Goal: Task Accomplishment & Management: Complete application form

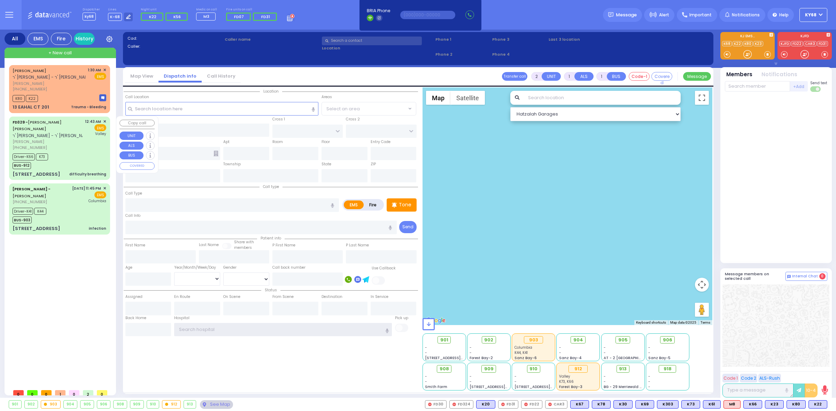
type input "ky68"
click at [22, 145] on span "[PHONE_NUMBER]" at bounding box center [30, 148] width 34 height 6
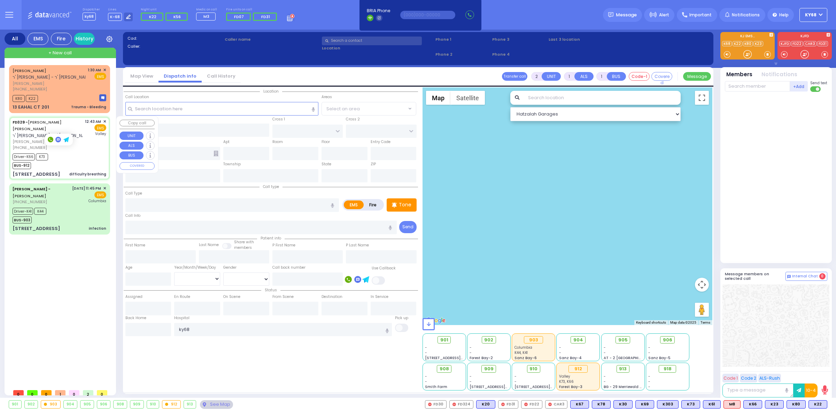
type input "6"
select select
type input "difficulty breathing"
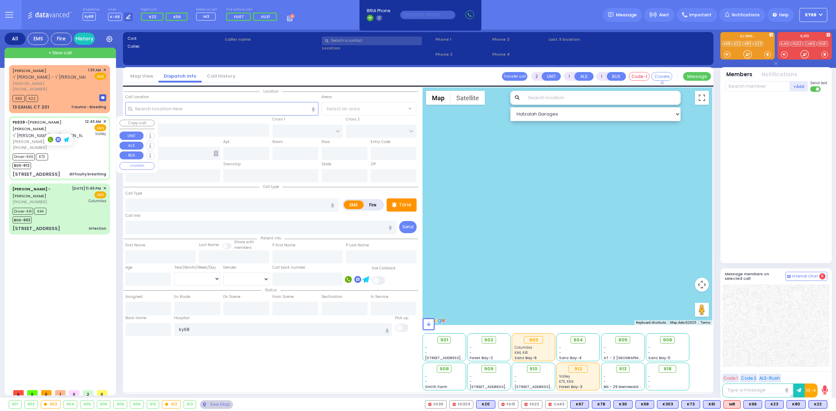
radio input "true"
type input "[PERSON_NAME]"
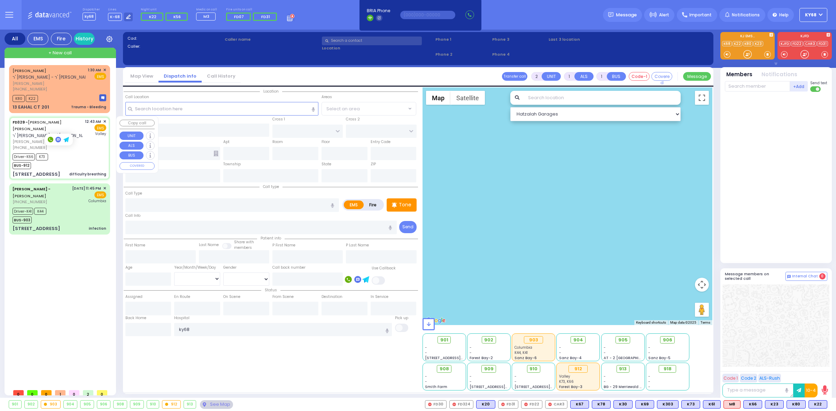
type input "1"
select select "Year"
select select "[DEMOGRAPHIC_DATA]"
type input "00:43"
type input "00:45"
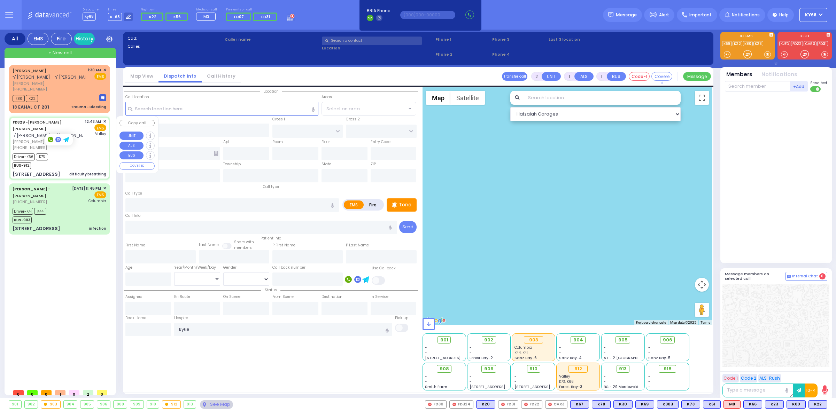
type input "00:50"
type input "01:07"
type input "01:33"
type input "[GEOGRAPHIC_DATA]"
select select "Hatzalah Garages"
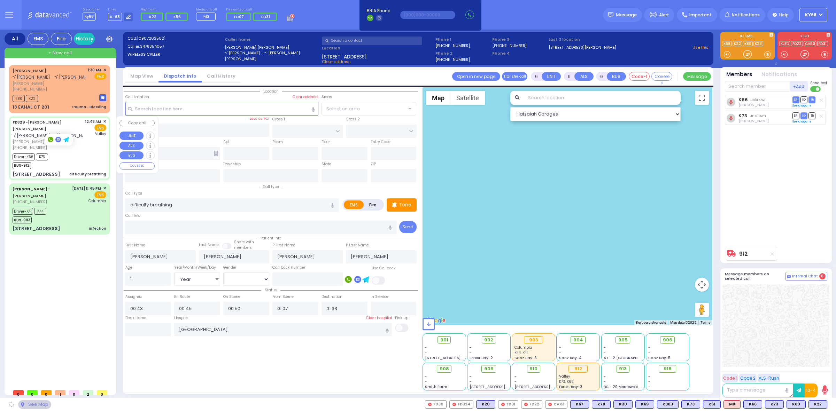
type input "[PERSON_NAME][GEOGRAPHIC_DATA]"
type input "CHUST RD"
type input "[STREET_ADDRESS]"
type input "304"
type input "Monroe"
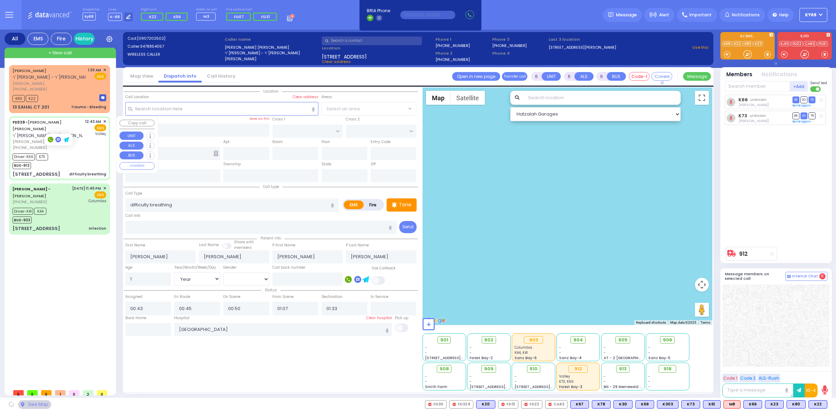
type input "[US_STATE]"
type input "10950"
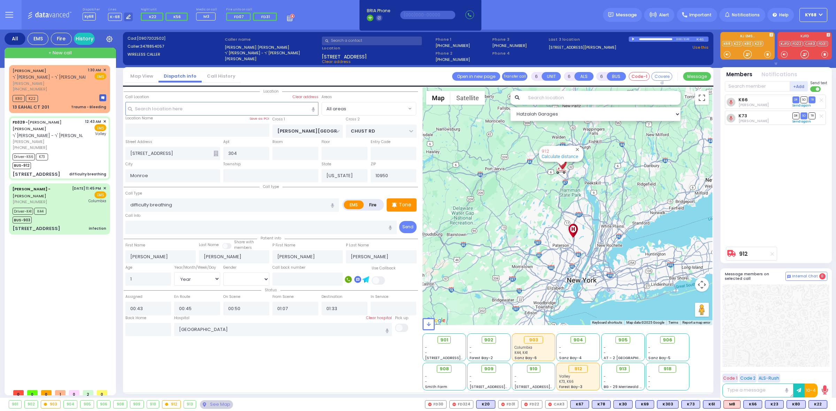
click at [32, 322] on div "ARON OZER KOHN ר' מאיר - ר' חיים הלל היללער אהרן עוזר קאהן (845) 738-1003 1:30 …" at bounding box center [61, 225] width 104 height 321
select select
radio input "true"
select select "Year"
select select "[DEMOGRAPHIC_DATA]"
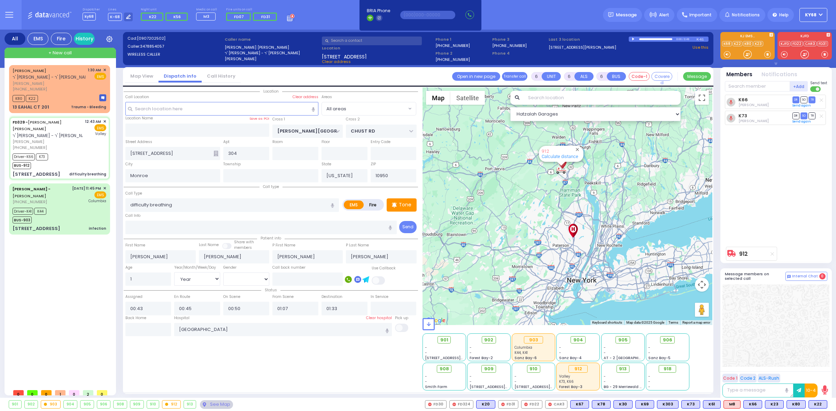
select select "Hatzalah Garages"
select select
radio input "true"
select select "Year"
select select "[DEMOGRAPHIC_DATA]"
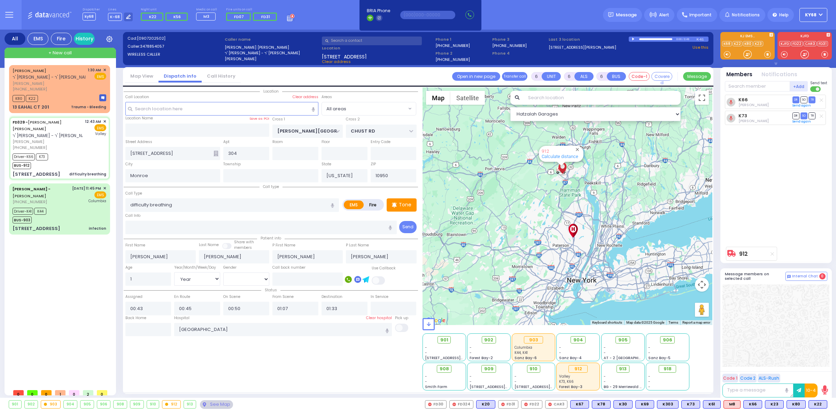
select select "Hatzalah Garages"
select select
radio input "true"
select select "Year"
select select "[DEMOGRAPHIC_DATA]"
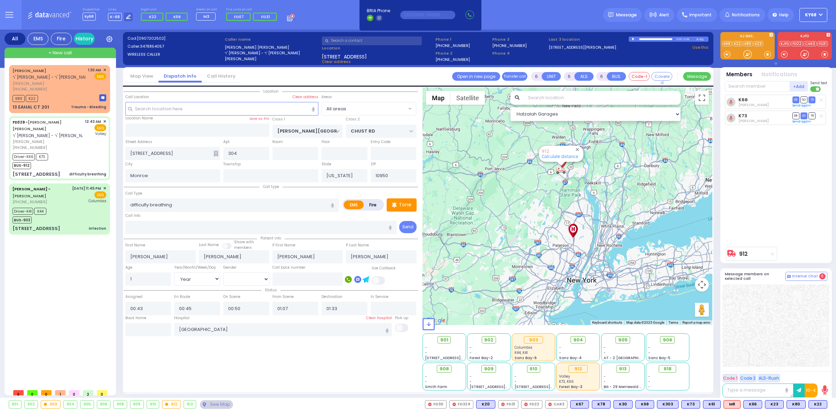
select select "Hatzalah Garages"
click at [756, 180] on div "K66 Avrumi Warfman DR SO TR" at bounding box center [777, 169] width 104 height 149
click at [729, 187] on div "K66 Avrumi Warfman DR SO TR" at bounding box center [777, 169] width 104 height 149
click at [736, 335] on div at bounding box center [776, 326] width 107 height 83
select select
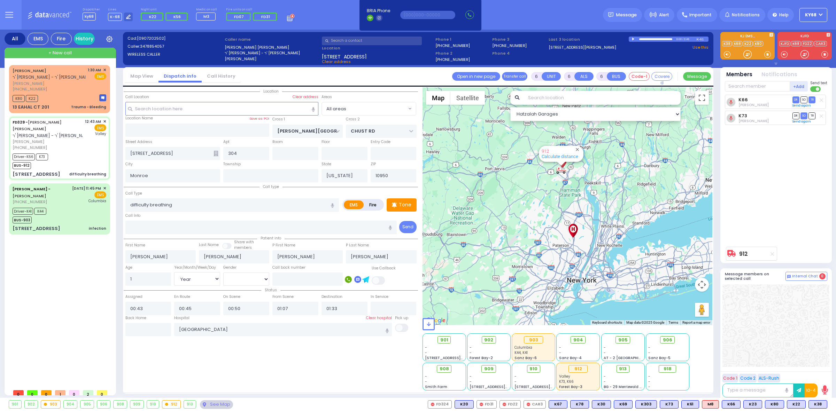
radio input "true"
select select "Year"
select select "[DEMOGRAPHIC_DATA]"
select select "Hatzalah Garages"
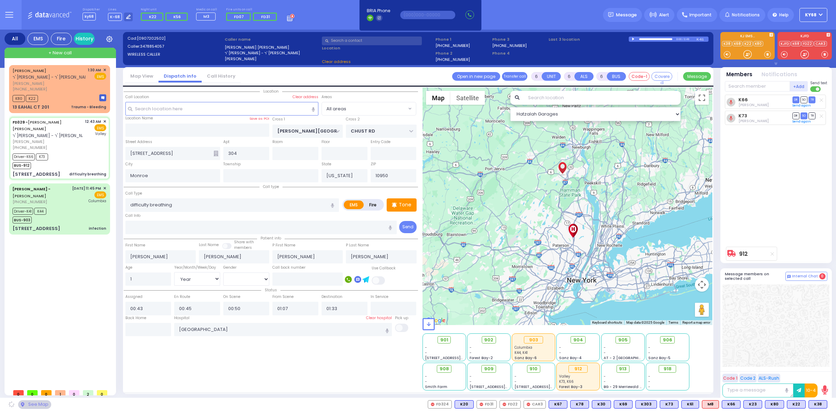
select select
radio input "true"
select select "Year"
select select "[DEMOGRAPHIC_DATA]"
select select "Hatzalah Garages"
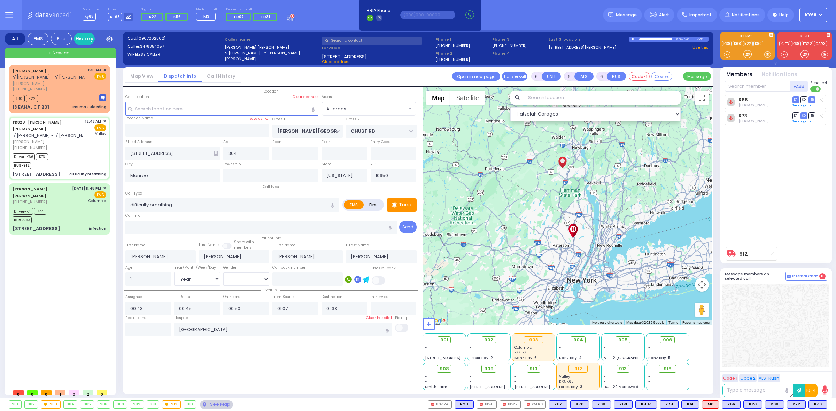
select select
radio input "true"
select select "Year"
select select "[DEMOGRAPHIC_DATA]"
select select "Hatzalah Garages"
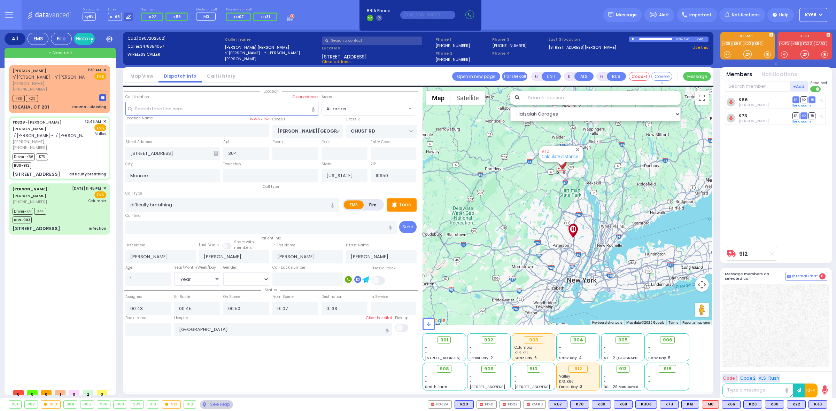
click at [589, 10] on div "Dispatcher ky68 shift has started. Are you ? Lines K-68" at bounding box center [418, 15] width 836 height 30
select select
radio input "true"
select select "Year"
select select "[DEMOGRAPHIC_DATA]"
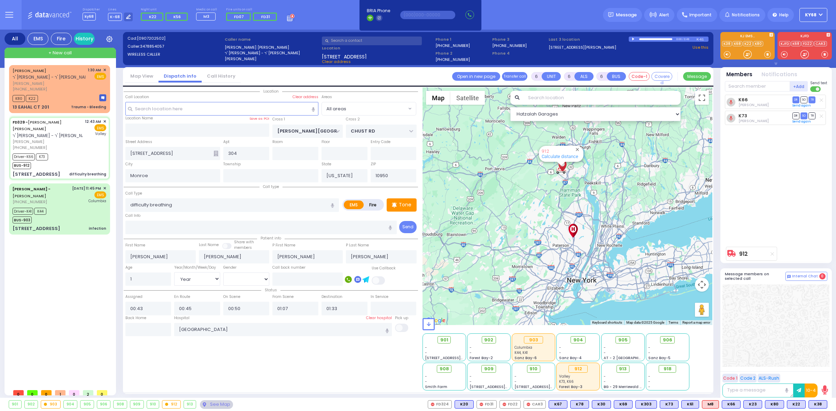
select select
radio input "true"
select select "Year"
select select "[DEMOGRAPHIC_DATA]"
select select
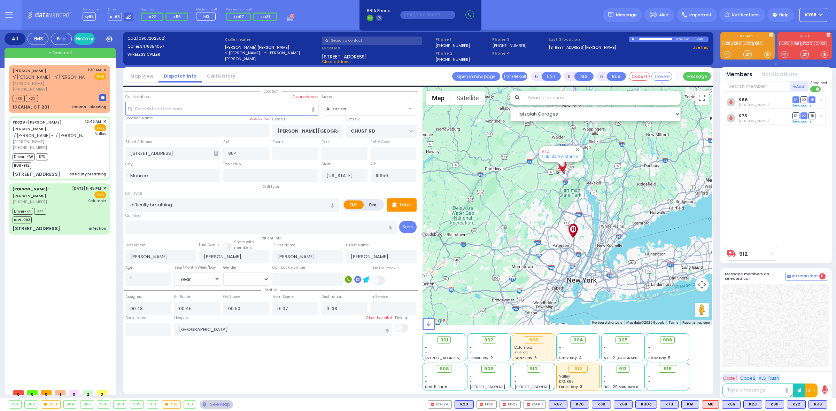
radio input "true"
select select "Year"
select select "[DEMOGRAPHIC_DATA]"
radio input "true"
select select "Year"
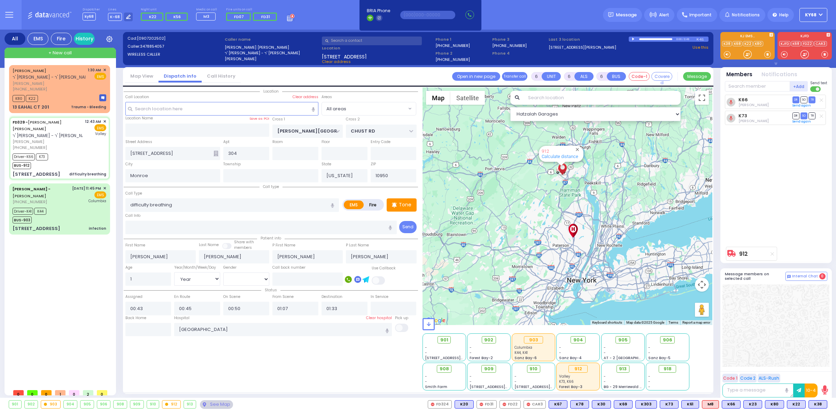
select select "[DEMOGRAPHIC_DATA]"
radio input "true"
select select "Year"
select select "[DEMOGRAPHIC_DATA]"
radio input "true"
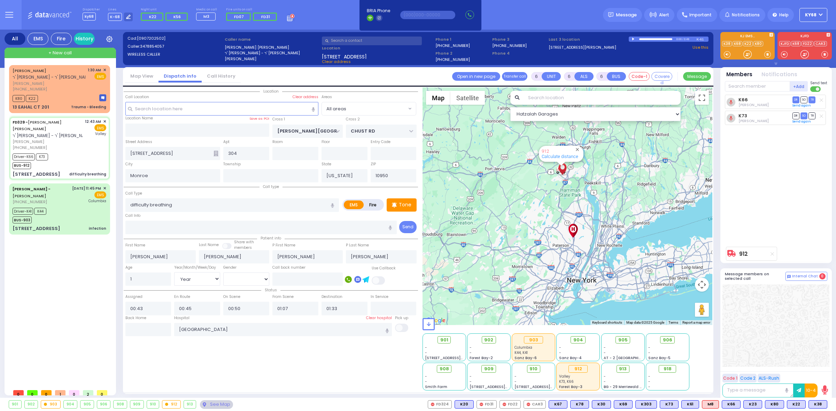
select select "Year"
select select "[DEMOGRAPHIC_DATA]"
radio input "true"
select select "Year"
select select "[DEMOGRAPHIC_DATA]"
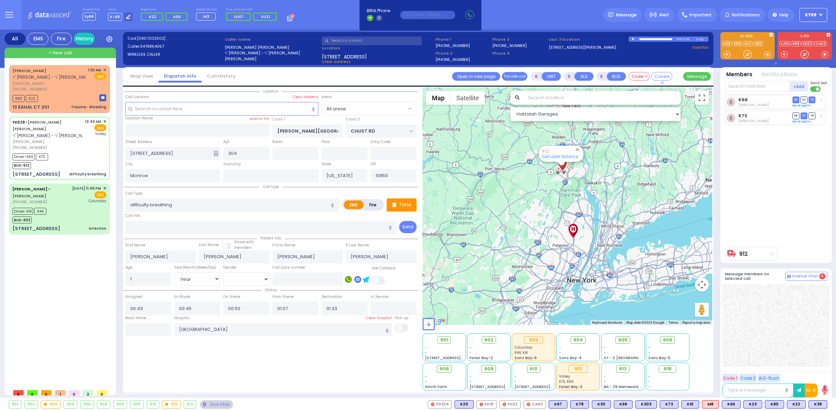
radio input "true"
select select "Year"
select select "[DEMOGRAPHIC_DATA]"
select select "All areas"
select select "Hatzalah Garages"
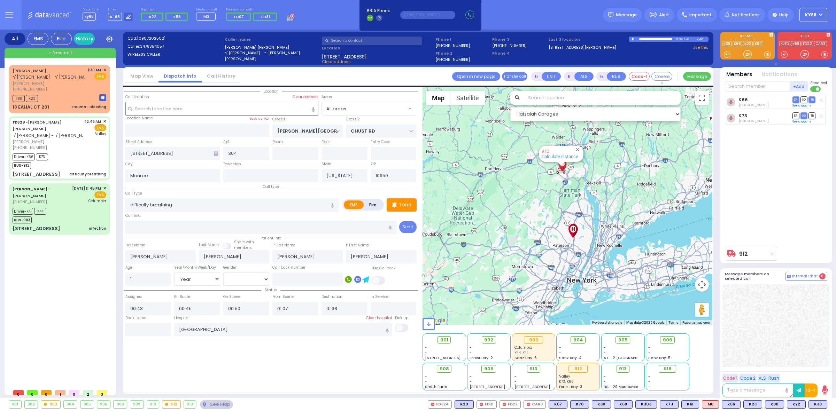
select select
radio input "true"
select select "Year"
select select "[DEMOGRAPHIC_DATA]"
select select "Hatzalah Garages"
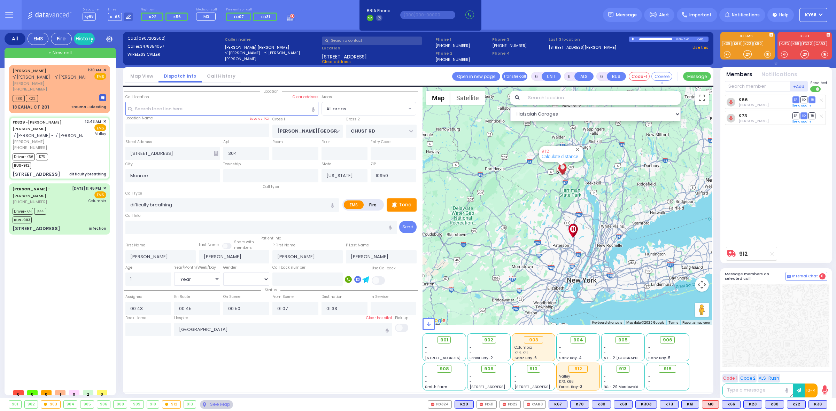
select select
radio input "true"
select select "Year"
select select "[DEMOGRAPHIC_DATA]"
select select "Hatzalah Garages"
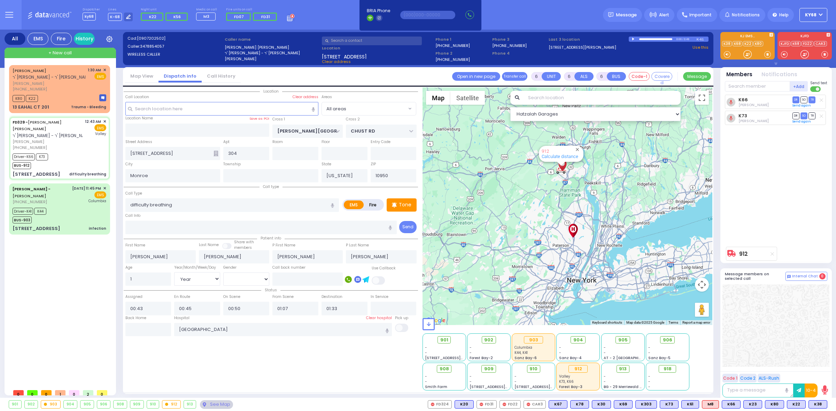
select select
radio input "true"
select select "Year"
select select "[DEMOGRAPHIC_DATA]"
select select "Hatzalah Garages"
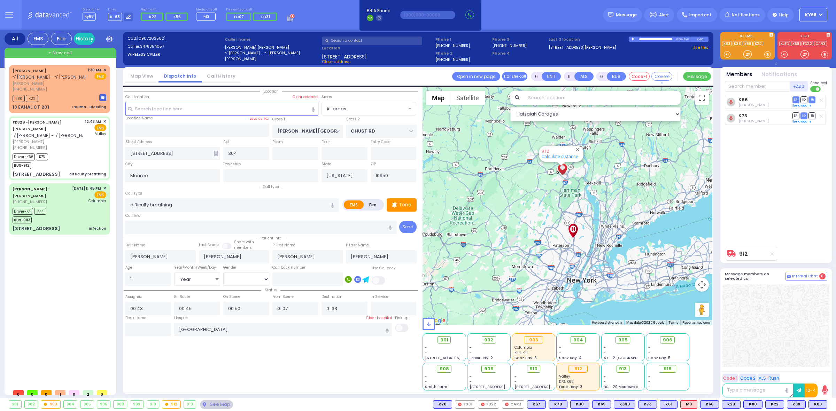
select select
radio input "true"
select select "Year"
select select "[DEMOGRAPHIC_DATA]"
select select "Hatzalah Garages"
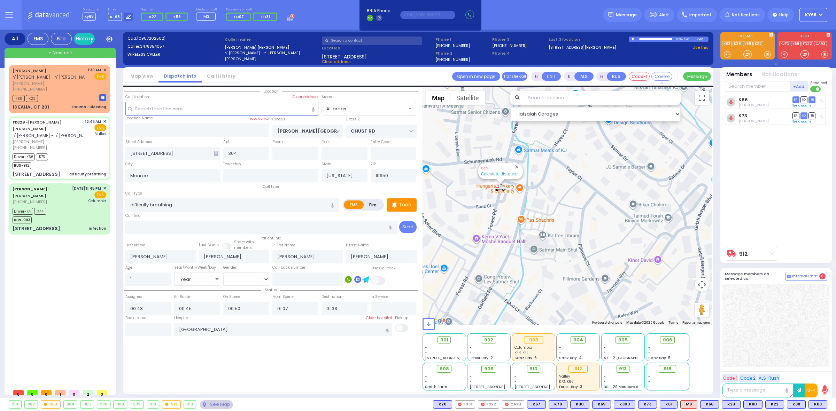
select select
radio input "true"
select select "Year"
select select "[DEMOGRAPHIC_DATA]"
select select "Hatzalah Garages"
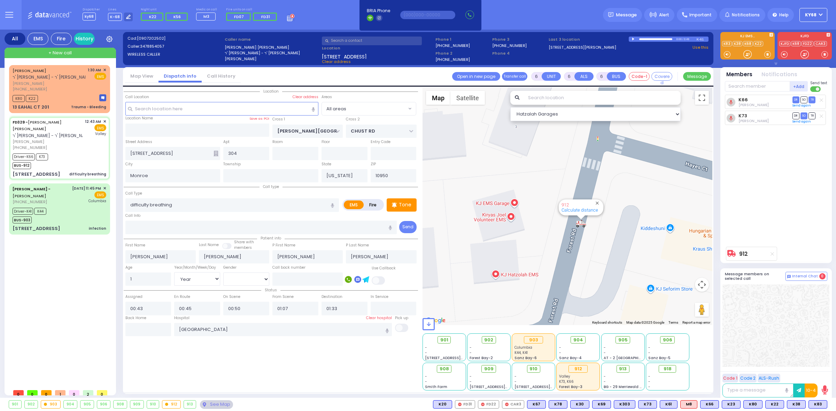
drag, startPoint x: 535, startPoint y: 213, endPoint x: 640, endPoint y: 229, distance: 105.4
click at [637, 228] on div "912 Calculate distance" at bounding box center [568, 206] width 290 height 238
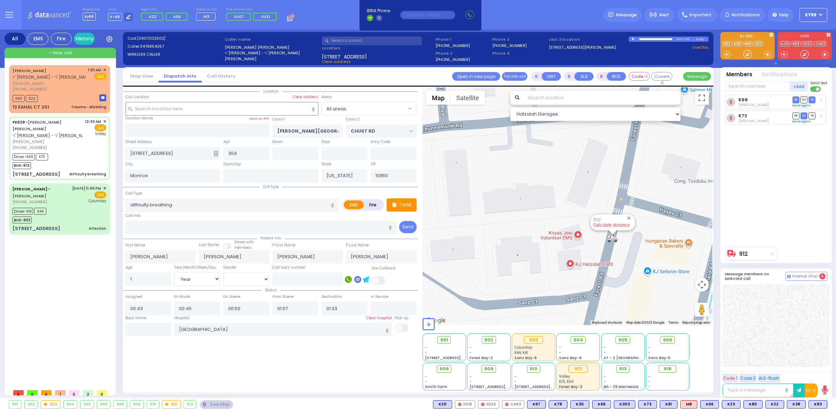
click at [608, 225] on link "Calculate distance" at bounding box center [611, 225] width 37 height 5
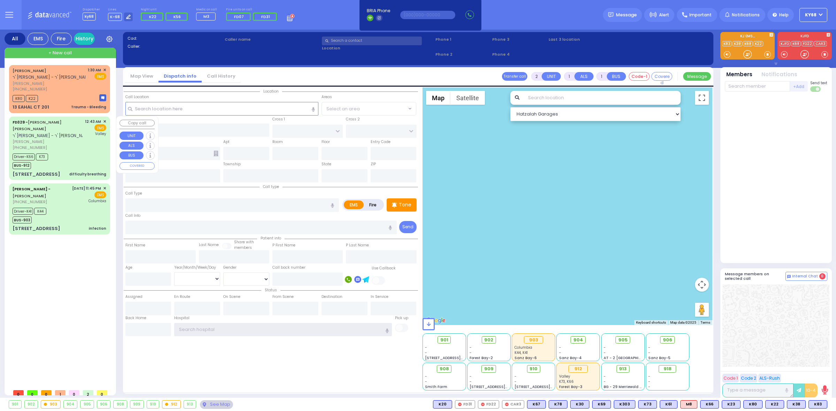
type input "ky68"
click at [70, 153] on div "Driver-K66 K73 BUS-912" at bounding box center [60, 160] width 94 height 17
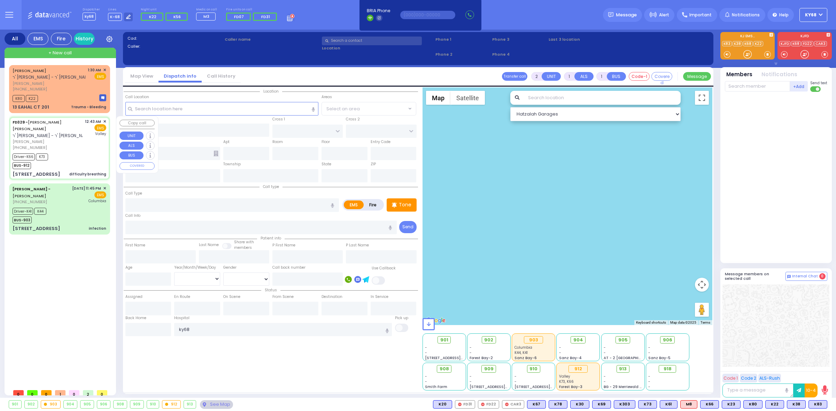
type input "6"
select select
type input "difficulty breathing"
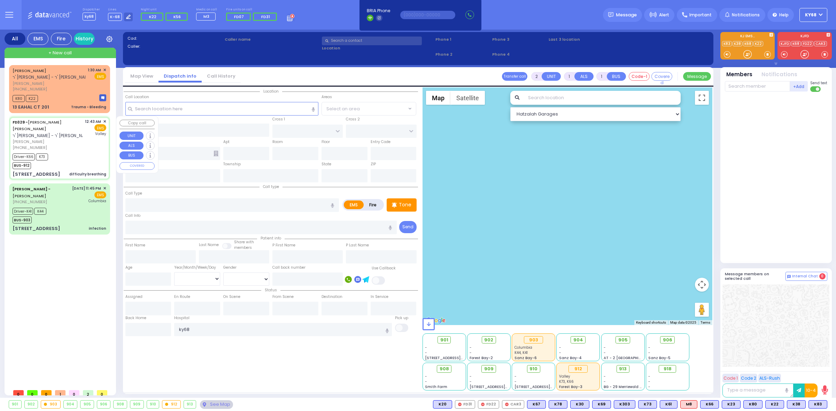
radio input "true"
type input "[PERSON_NAME]"
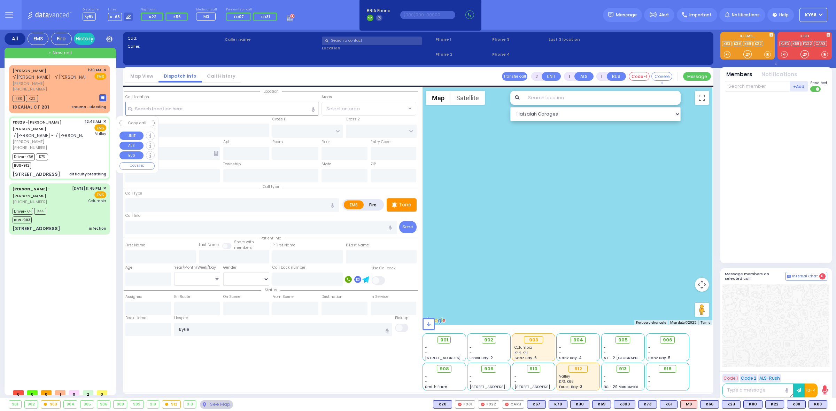
type input "1"
select select "Year"
select select "[DEMOGRAPHIC_DATA]"
type input "00:43"
type input "00:45"
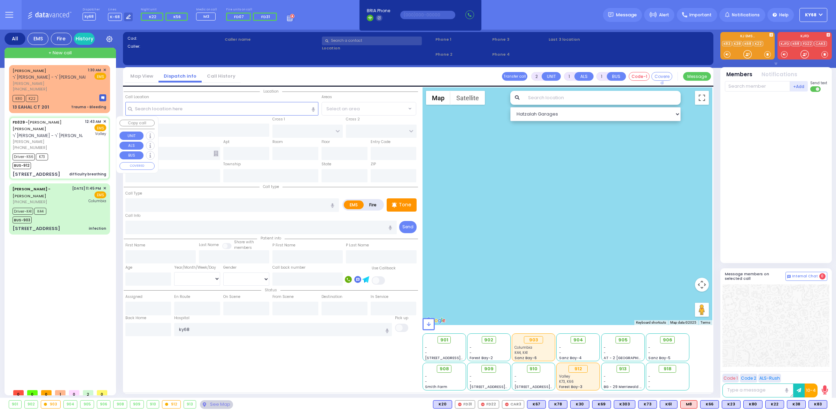
type input "00:50"
type input "01:07"
type input "01:33"
type input "[GEOGRAPHIC_DATA]"
type input "[PERSON_NAME][GEOGRAPHIC_DATA]"
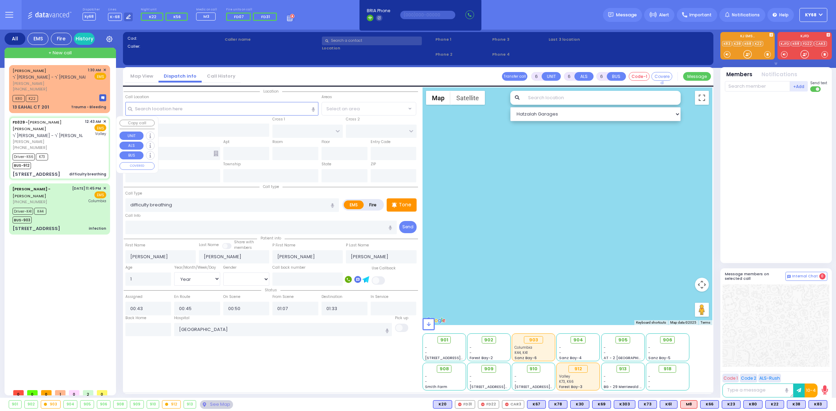
type input "CHUST RD"
type input "[STREET_ADDRESS]"
type input "304"
type input "Monroe"
type input "[US_STATE]"
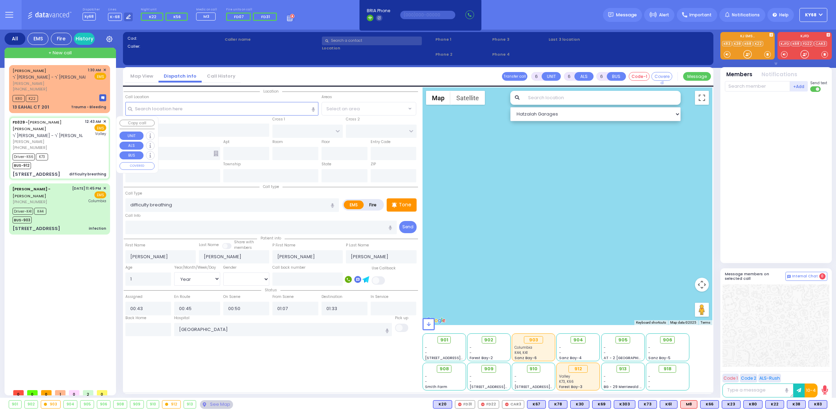
type input "10950"
select select "Hatzalah Garages"
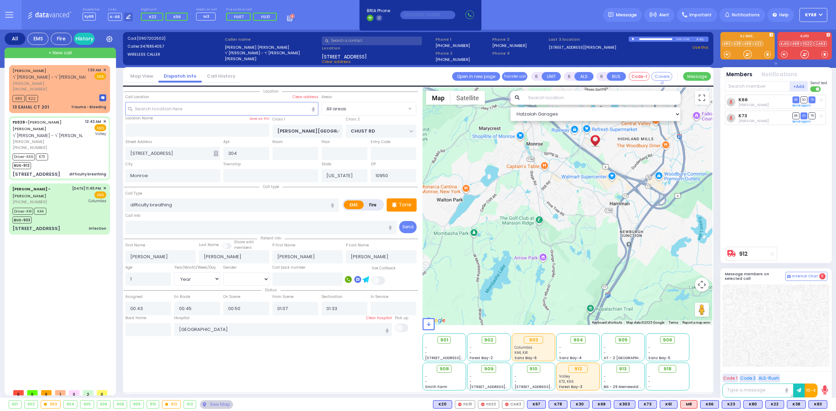
drag, startPoint x: 577, startPoint y: 204, endPoint x: 584, endPoint y: 236, distance: 32.0
click at [584, 236] on div at bounding box center [568, 206] width 290 height 238
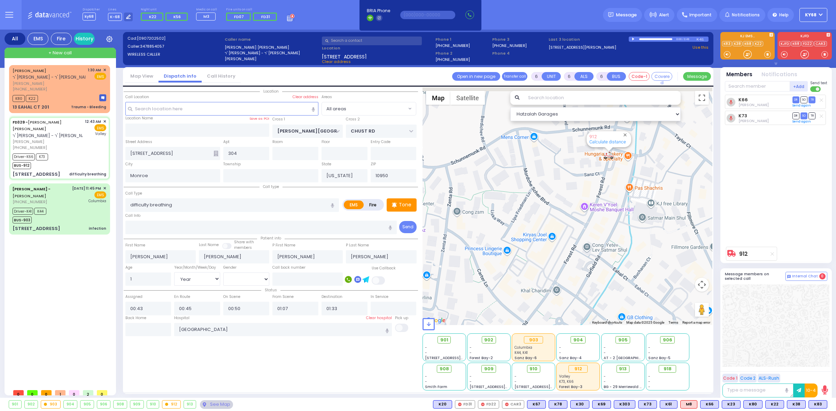
drag, startPoint x: 604, startPoint y: 152, endPoint x: 600, endPoint y: 194, distance: 42.7
click at [600, 193] on div "912 Calculate distance" at bounding box center [568, 206] width 290 height 238
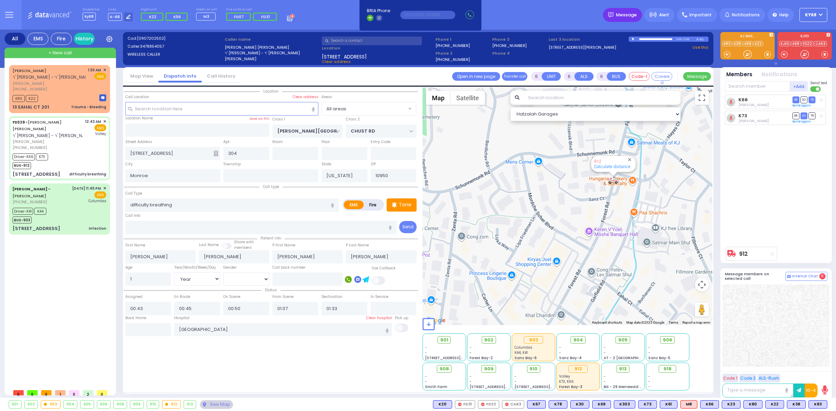
click at [624, 15] on span "Message" at bounding box center [626, 14] width 21 height 7
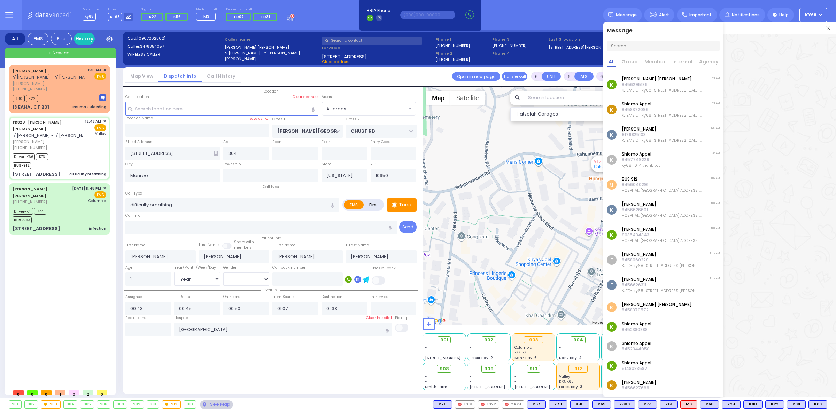
click at [656, 228] on p "[PERSON_NAME]" at bounding box center [662, 230] width 81 height 6
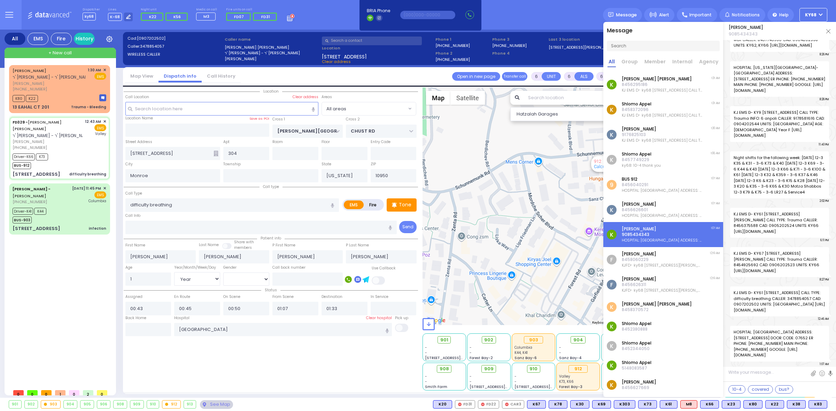
select select
radio input "true"
select select "Year"
select select "[DEMOGRAPHIC_DATA]"
select select "Hatzalah Garages"
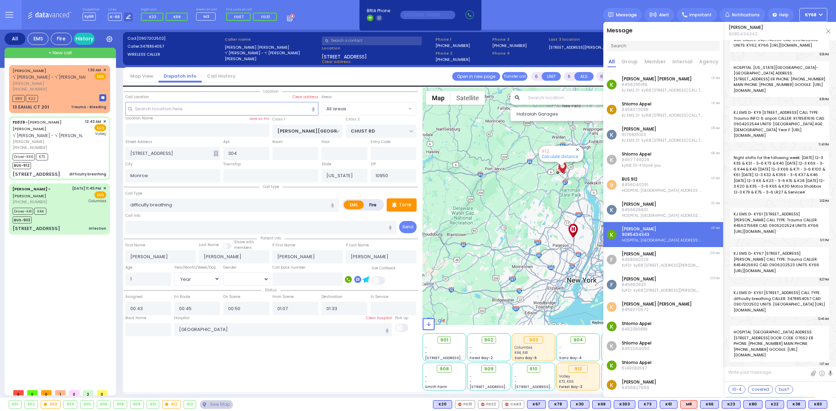
scroll to position [17302, 0]
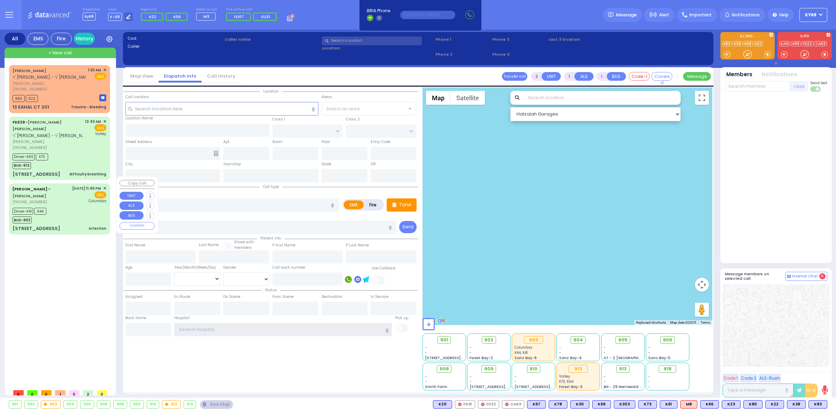
type input "ky68"
click at [60, 302] on div "ARON OZER KOHN ר' מאיר - ר' חיים הלל היללער אהרן עוזר קאהן (845) 738-1003 1:30 …" at bounding box center [61, 225] width 104 height 321
click at [349, 369] on div "Location State ZIP" at bounding box center [271, 238] width 294 height 303
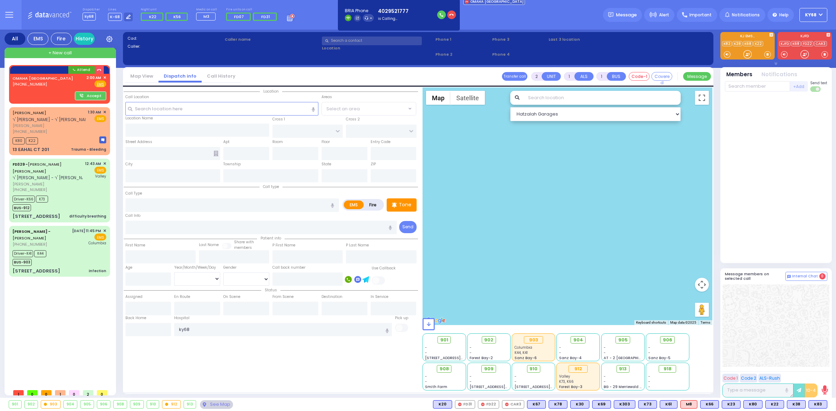
select select
radio input "true"
select select
type input "02:00"
select select "Hatzalah Garages"
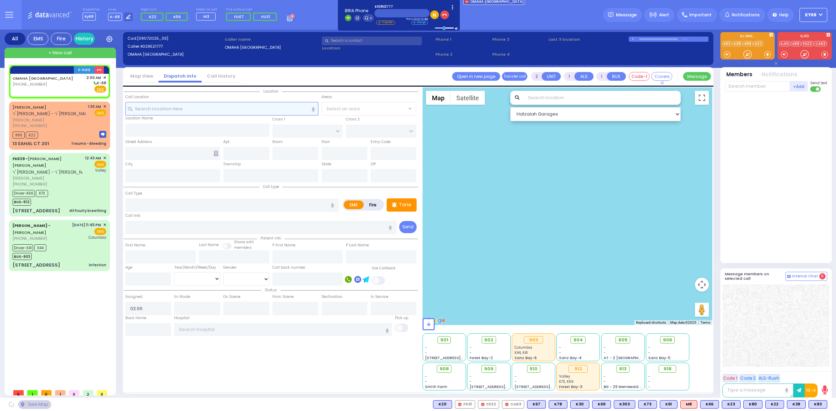
select select
radio input "true"
select select
select select "Hatzalah Garages"
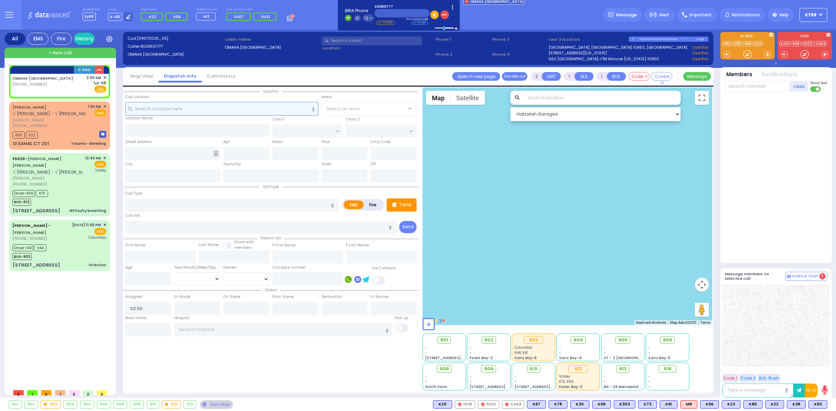
click at [232, 108] on input "text" at bounding box center [221, 108] width 193 height 13
click at [175, 208] on input "text" at bounding box center [232, 205] width 214 height 13
type input "9144935555"
click at [175, 208] on input "9144935555" at bounding box center [232, 205] width 214 height 13
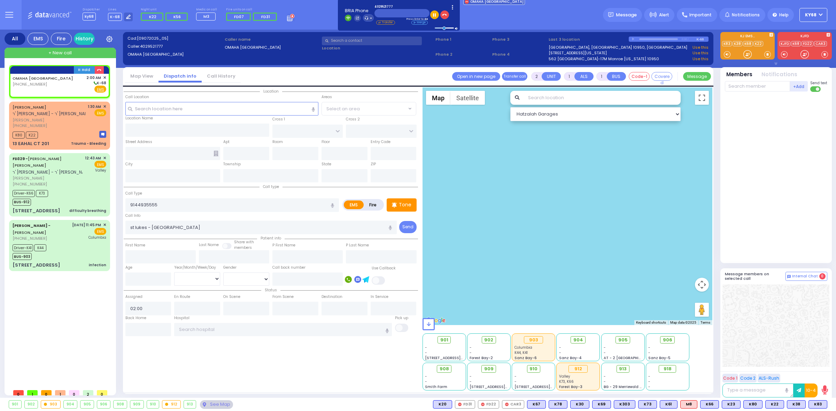
click at [793, 116] on div at bounding box center [777, 176] width 104 height 163
click at [187, 224] on input "st lukes - westchester" at bounding box center [261, 227] width 272 height 13
type input "st lukes - westchester , jigar"
click at [791, 187] on div at bounding box center [777, 176] width 104 height 163
select select
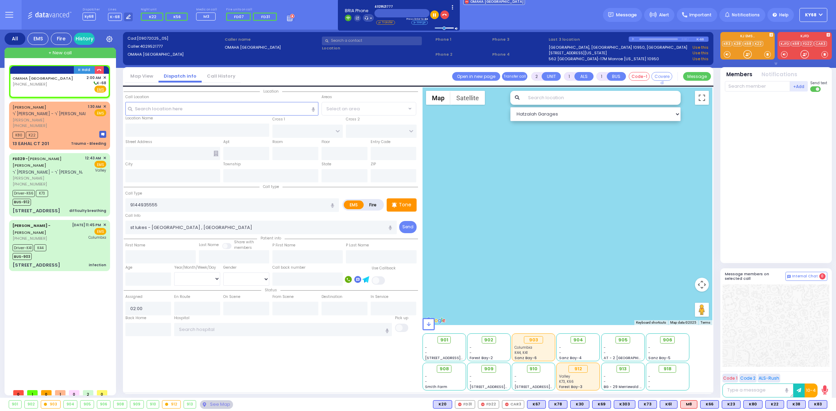
radio input "true"
select select
select select "Hatzalah Garages"
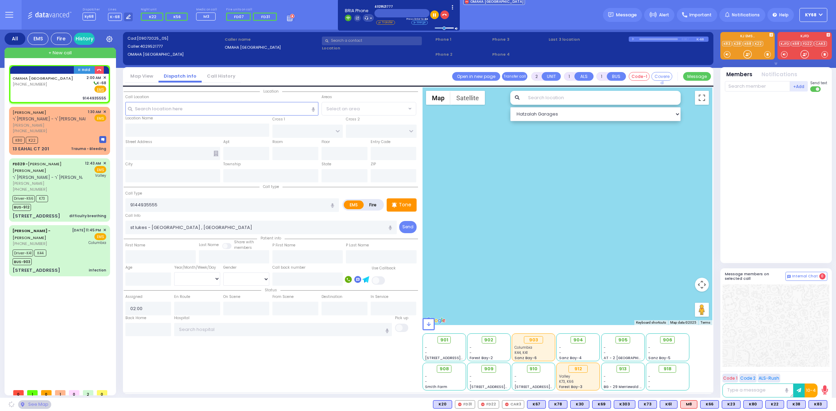
select select
radio input "true"
select select
select select "Hatzalah Garages"
select select
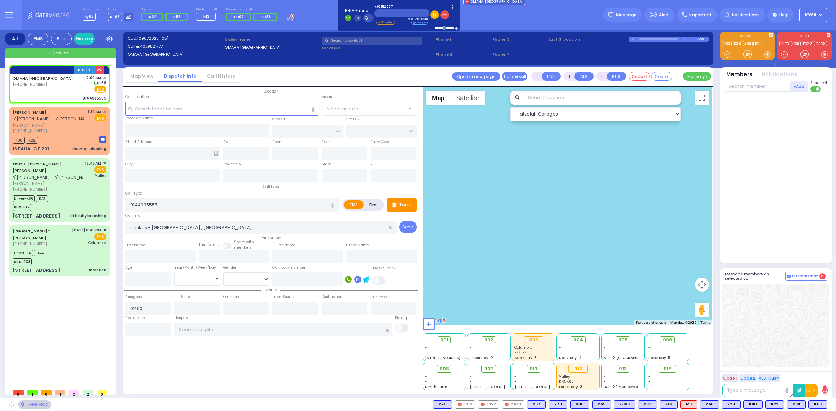
radio input "true"
select select
select select "Hatzalah Garages"
select select
radio input "true"
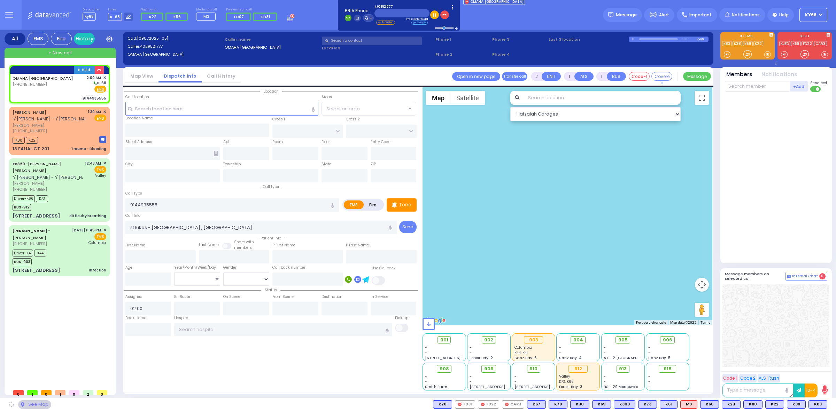
select select
select select "Hatzalah Garages"
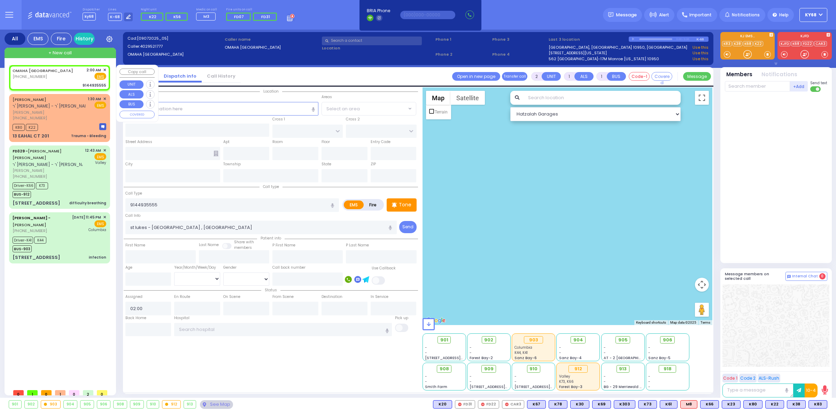
select select
radio input "true"
select select
select select "Hatzalah Garages"
click at [105, 69] on span "✕" at bounding box center [104, 70] width 3 height 6
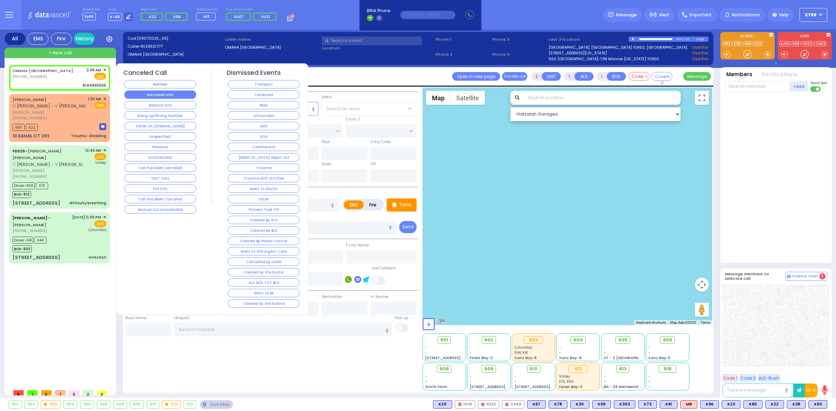
click at [187, 95] on button "Hatzalah Info" at bounding box center [160, 95] width 72 height 8
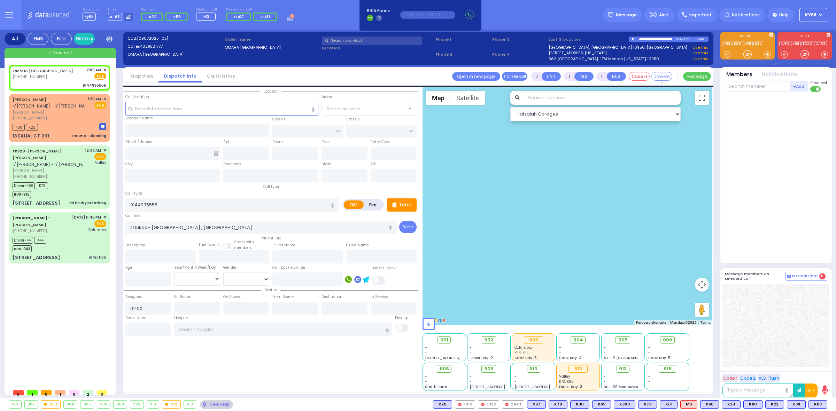
select select
radio input "true"
select select
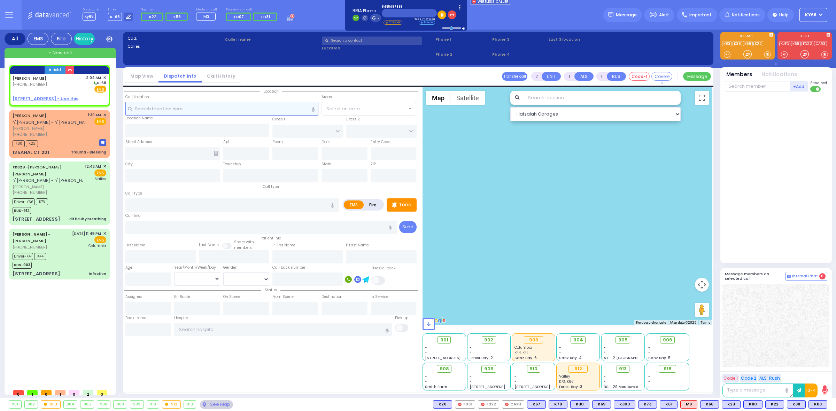
select select
radio input "true"
type input "GERSHON"
type input "FELBERBAUM"
select select
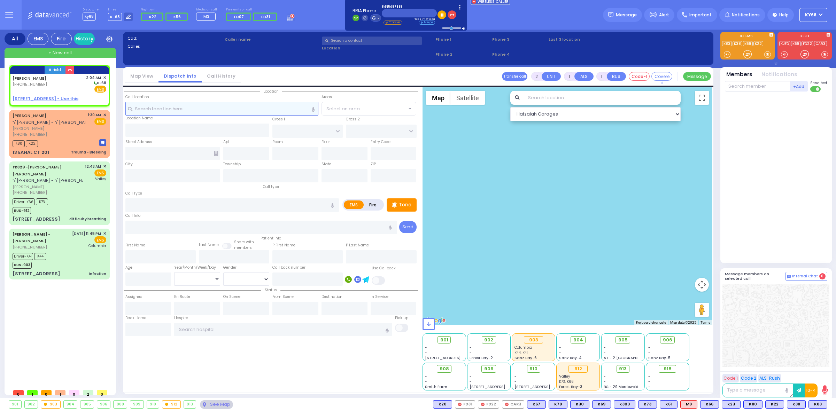
type input "02:04"
select select "Hatzalah Garages"
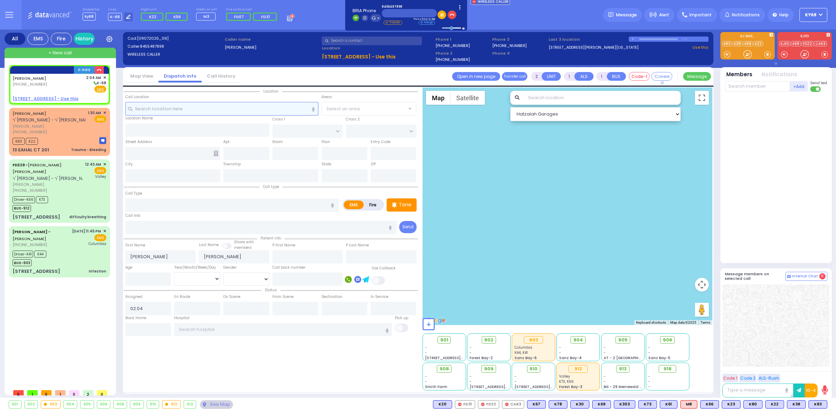
select select
radio input "true"
select select
select select "Hatzalah Garages"
click at [41, 97] on u "77 FOREST RD 212 - Use this" at bounding box center [46, 99] width 66 height 6
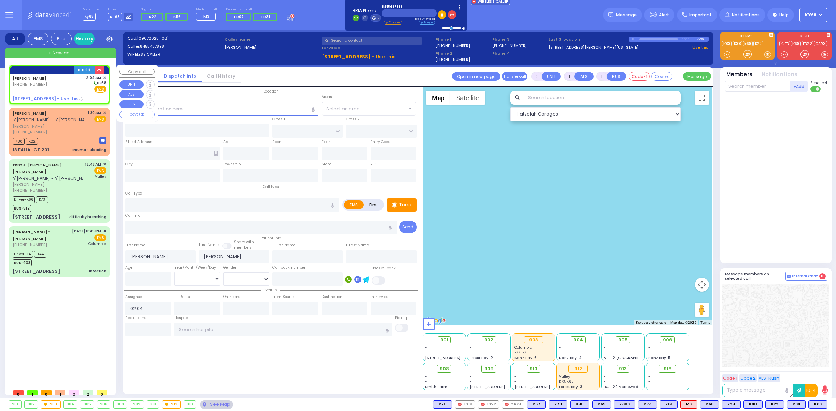
select select
radio input "true"
select select
select select "Hatzalah Garages"
select select
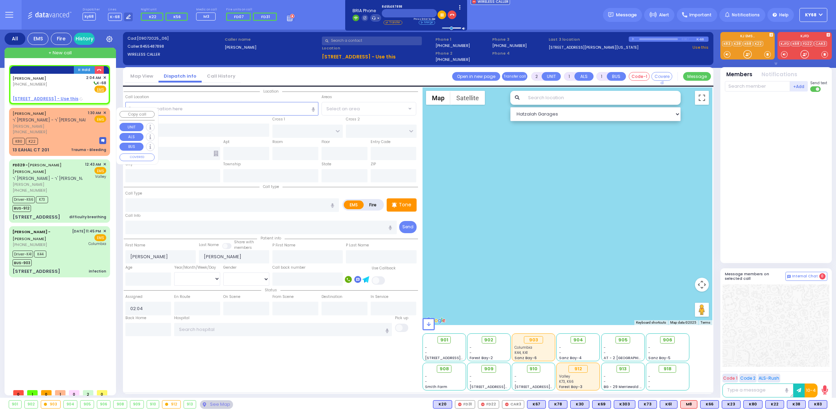
radio input "true"
select select
select select "Hatzalah Garages"
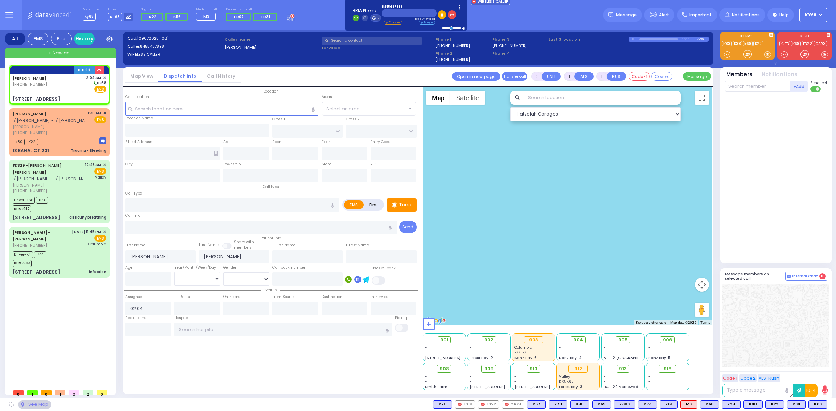
type input "GORLITZ COURT"
type input "SCHUNNEMUNK RD"
type input "77 FOREST RD"
type input "212"
type input "Kiryas Joel"
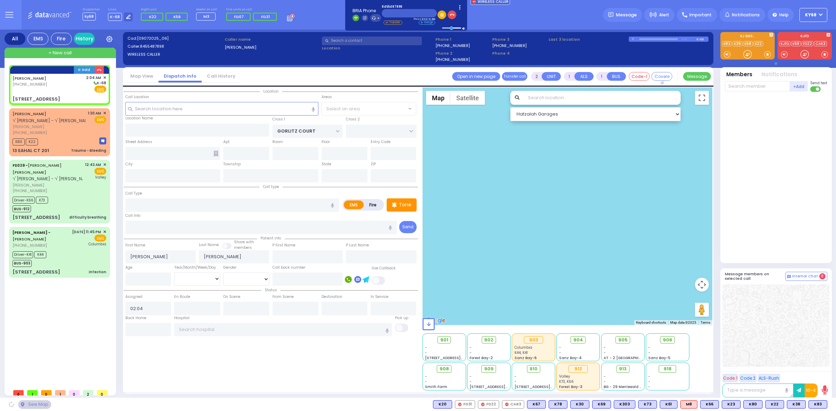
type input "[US_STATE]"
type input "10950"
select select "PALM TREE"
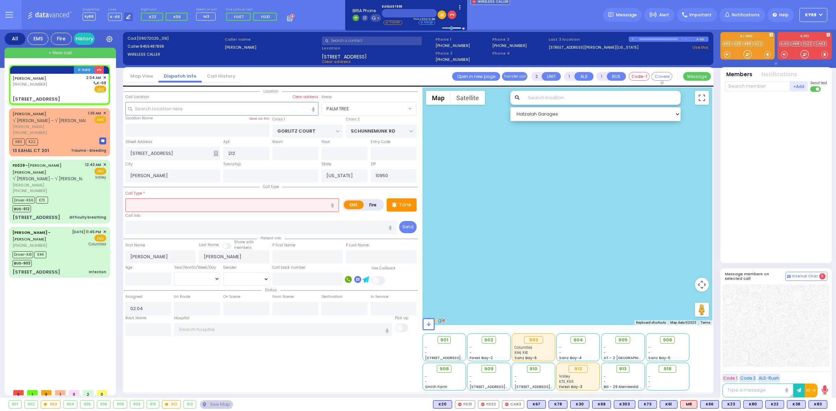
click at [370, 204] on label "Fire" at bounding box center [373, 205] width 20 height 9
radio input "true"
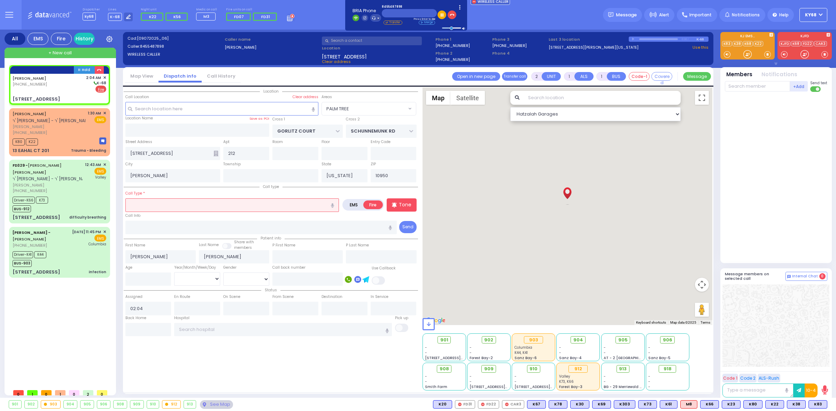
click at [236, 207] on input "text" at bounding box center [232, 205] width 214 height 13
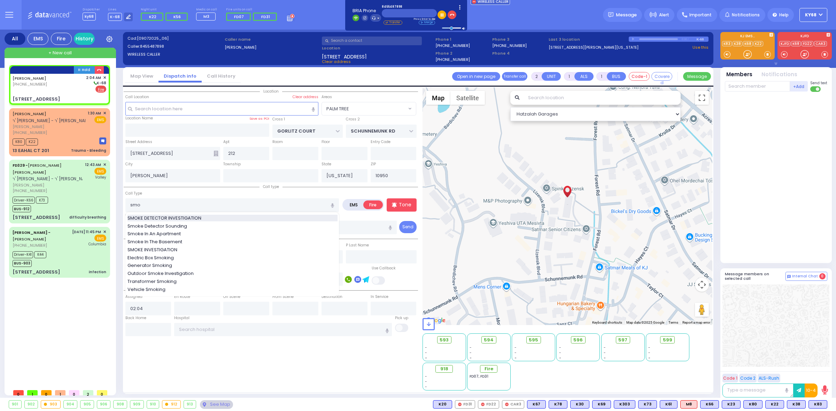
click at [229, 216] on div "SMOKE DETECTOR INVESTIGATION" at bounding box center [233, 218] width 210 height 7
type input "SMOKE DETECTOR INVESTIGATION"
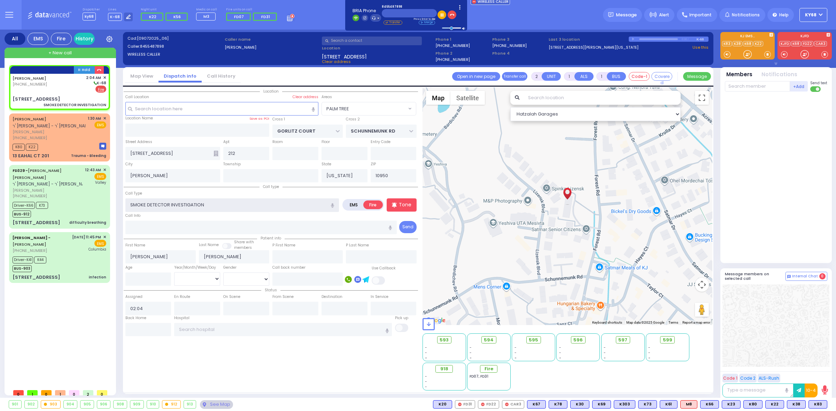
select select
radio input "true"
select select
select select "Hatzalah Garages"
select select "PALM TREE"
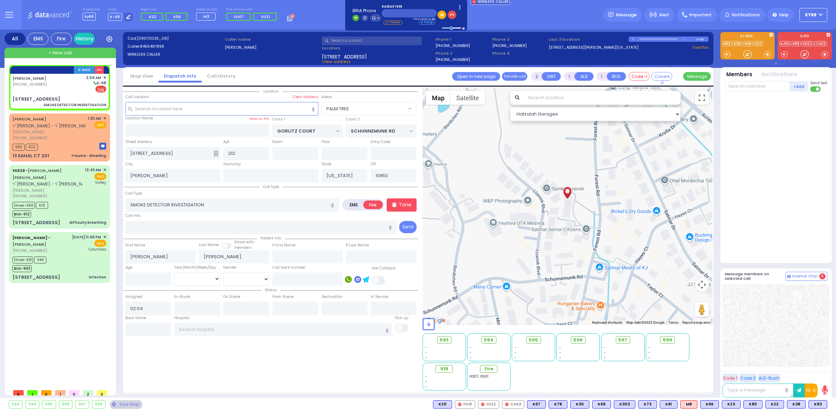
select select
radio input "true"
select select
select select "Hatzalah Garages"
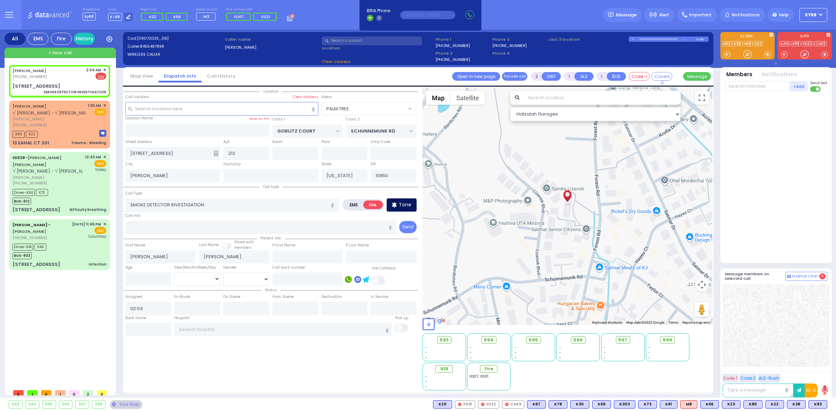
select select
radio input "true"
select select
click at [394, 204] on icon at bounding box center [394, 204] width 5 height 5
select select "Hatzalah Garages"
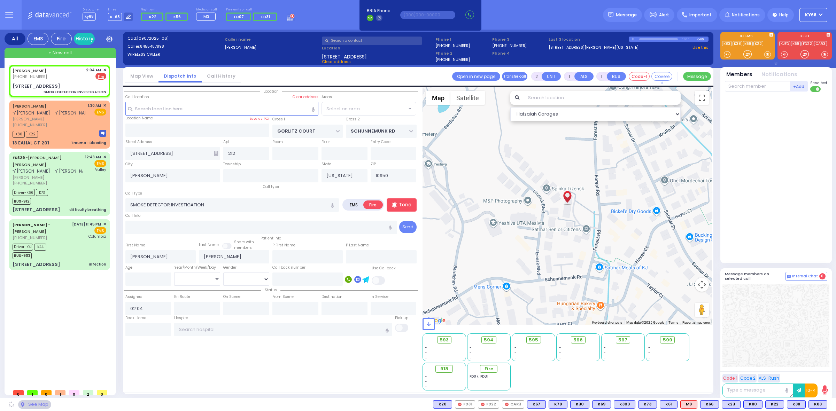
select select "PALM TREE"
select select
radio input "true"
select select
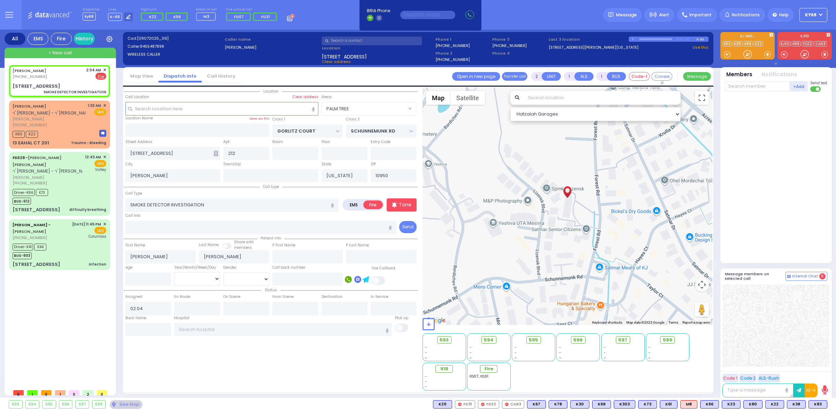
click at [810, 184] on div at bounding box center [777, 176] width 104 height 163
select select "Hatzalah Garages"
select select "PALM TREE"
click at [261, 16] on span "FD31" at bounding box center [265, 17] width 9 height 6
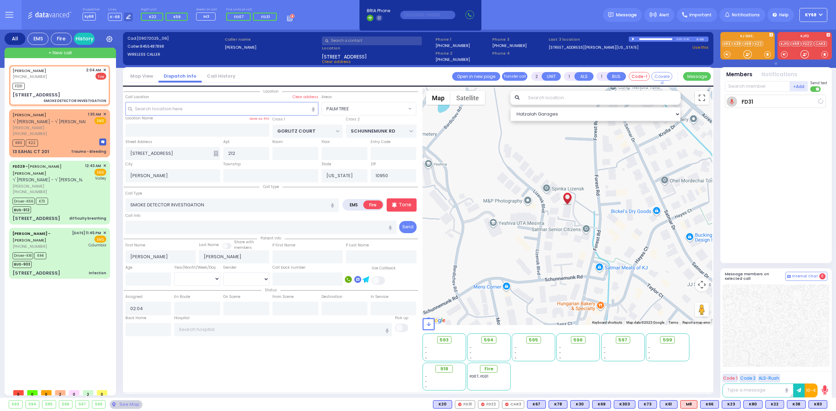
select select
radio input "true"
select select
type input "02:05"
select select "Hatzalah Garages"
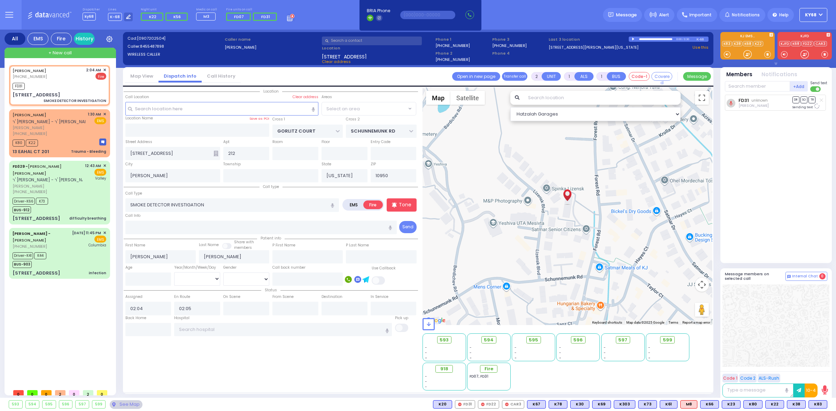
select select "PALM TREE"
click at [754, 87] on input "text" at bounding box center [757, 86] width 65 height 10
type input "72"
select select
radio input "true"
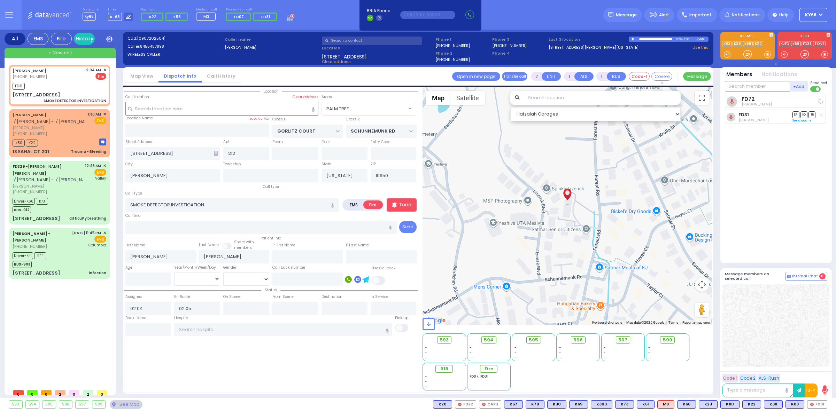
select select
select select "Hatzalah Garages"
select select "PALM TREE"
type input "328"
select select
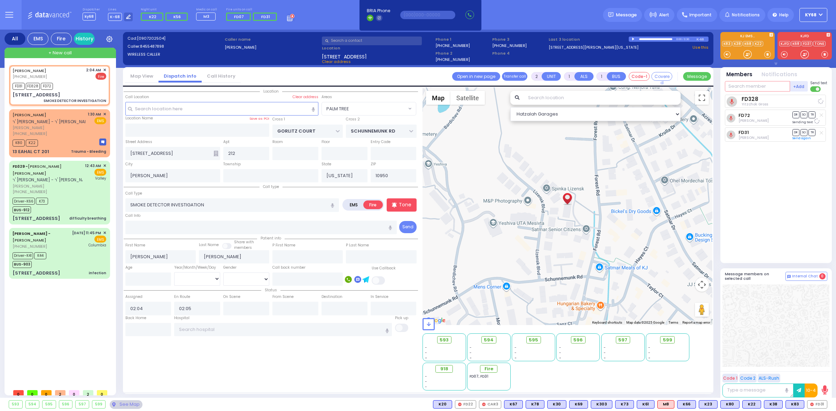
radio input "true"
select select
select select "Hatzalah Garages"
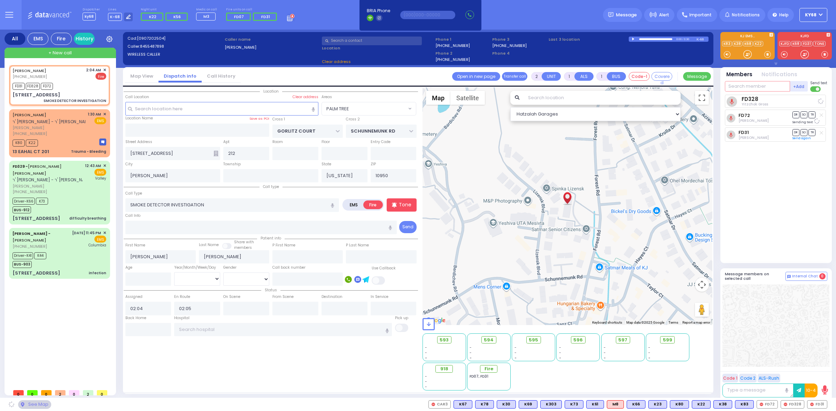
select select "PALM TREE"
type input "car3"
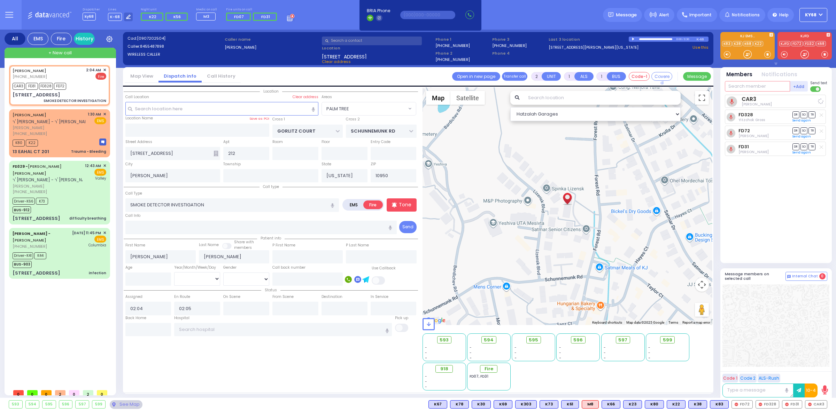
select select
radio input "true"
select select
select select "Hatzalah Garages"
select select "PALM TREE"
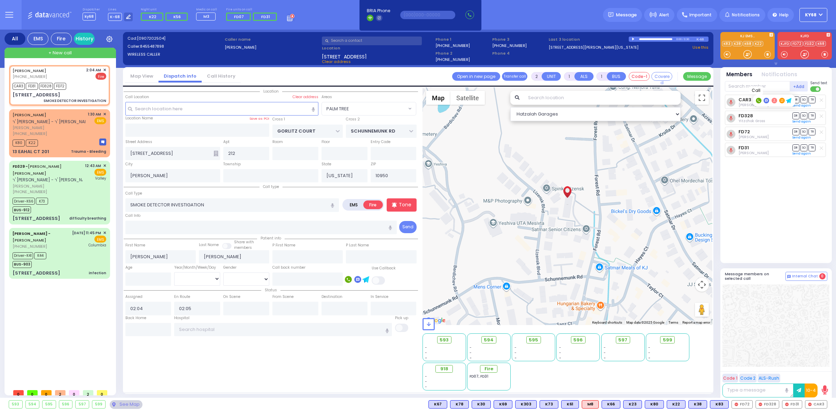
click at [757, 101] on rect at bounding box center [759, 101] width 6 height 6
type input "8456622233"
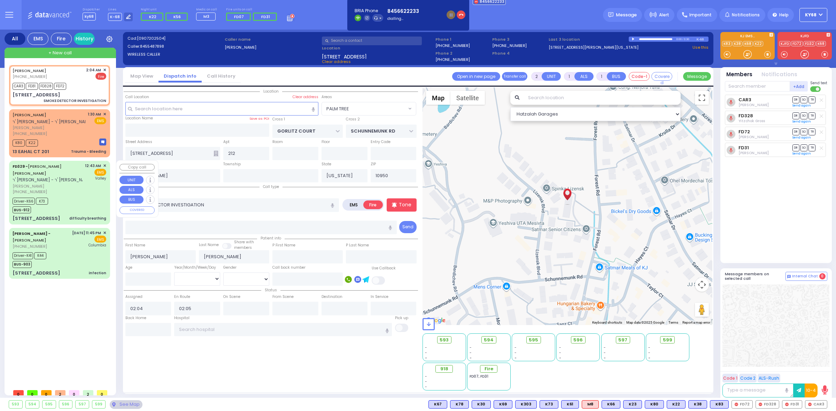
click at [37, 198] on span "K73" at bounding box center [42, 201] width 12 height 7
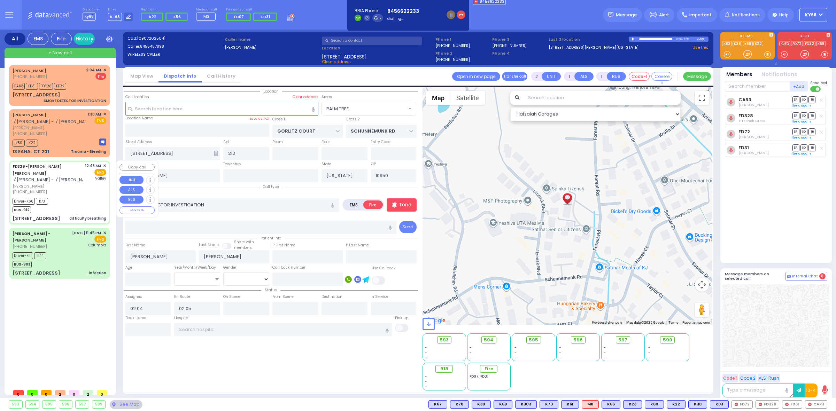
type input "6"
select select
type input "difficulty breathing"
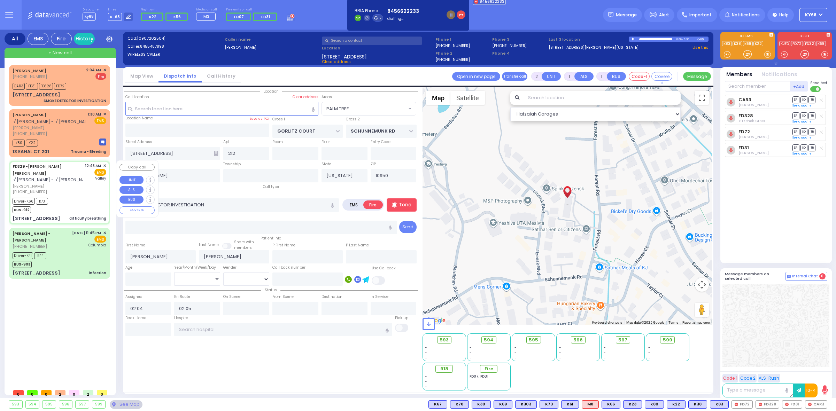
radio input "true"
type input "[PERSON_NAME]"
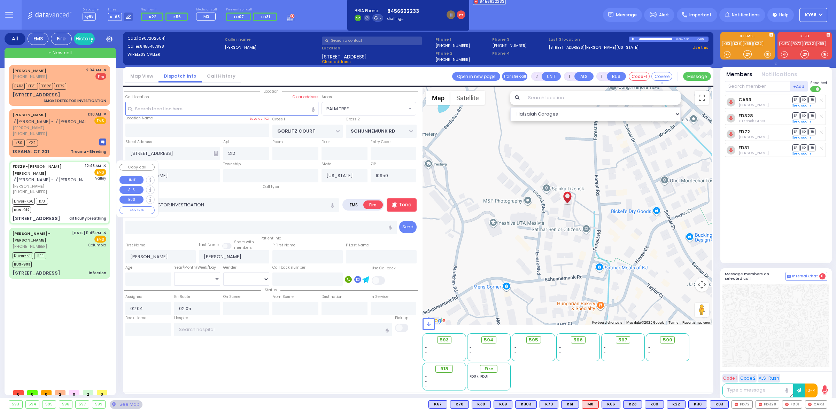
type input "1"
select select "Year"
select select "[DEMOGRAPHIC_DATA]"
type input "00:43"
type input "00:45"
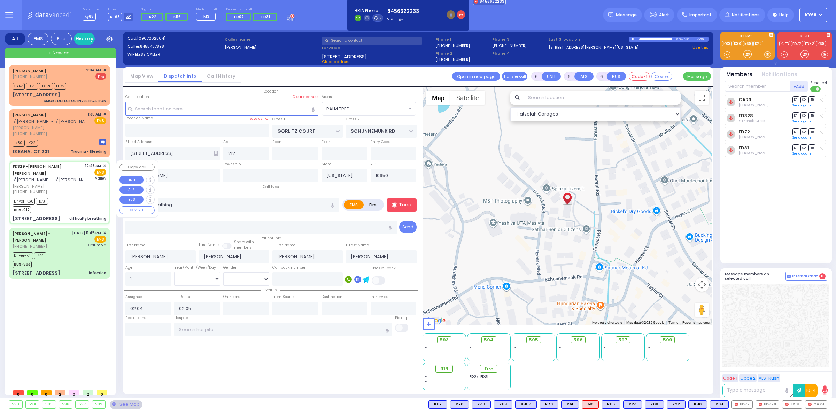
type input "00:50"
type input "01:07"
type input "01:33"
type input "01:40"
type input "[GEOGRAPHIC_DATA]"
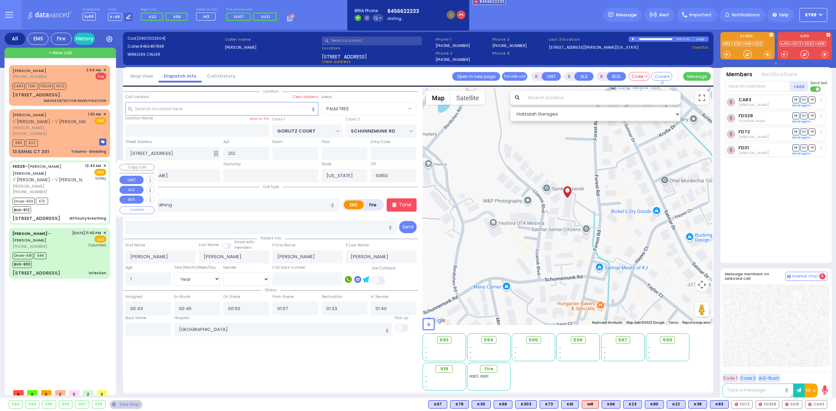
type input "[PERSON_NAME][GEOGRAPHIC_DATA]"
type input "CHUST RD"
type input "[STREET_ADDRESS]"
type input "304"
type input "Monroe"
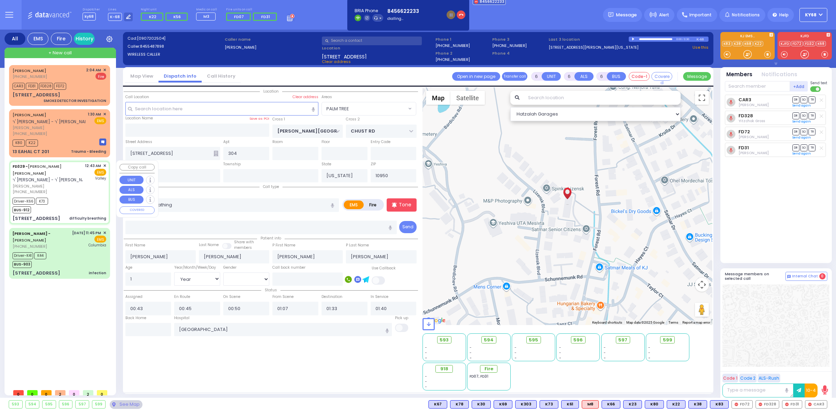
select select "Hatzalah Garages"
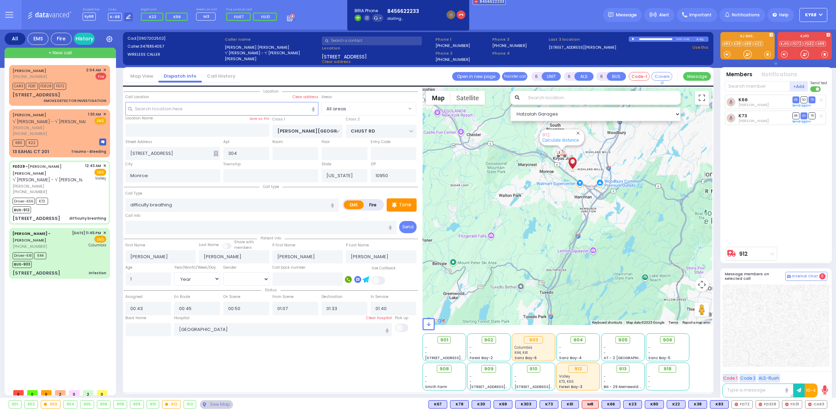
select select
radio input "true"
select select "Year"
select select "[DEMOGRAPHIC_DATA]"
select select "Hatzalah Garages"
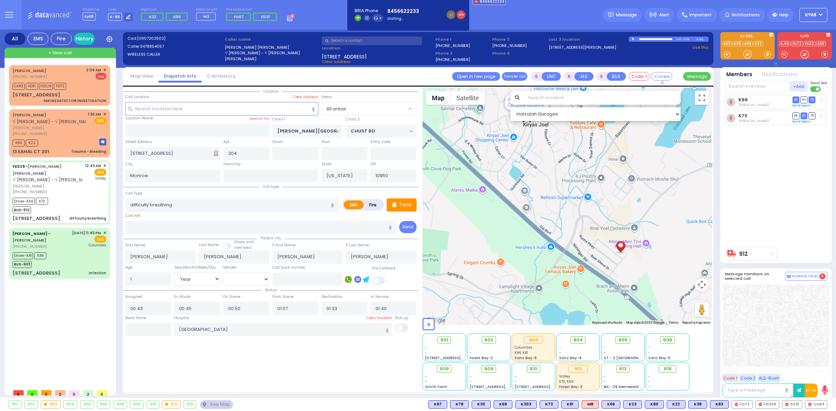
drag, startPoint x: 549, startPoint y: 145, endPoint x: 576, endPoint y: 227, distance: 86.4
click at [574, 216] on div "912 Calculate distance" at bounding box center [568, 206] width 290 height 238
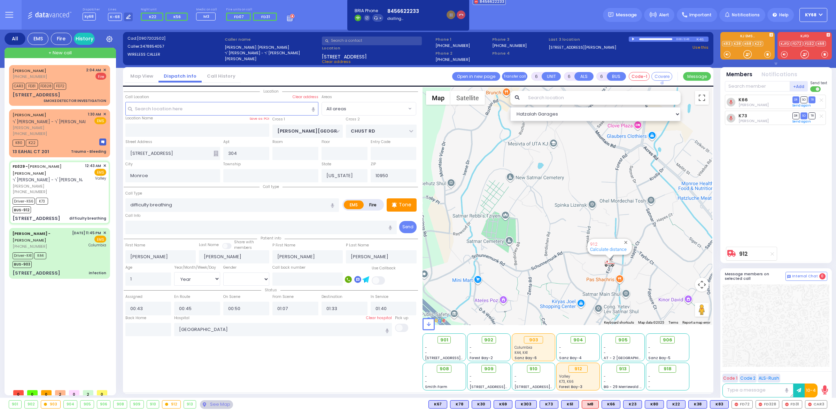
click at [459, 15] on icon "button" at bounding box center [461, 15] width 5 height 5
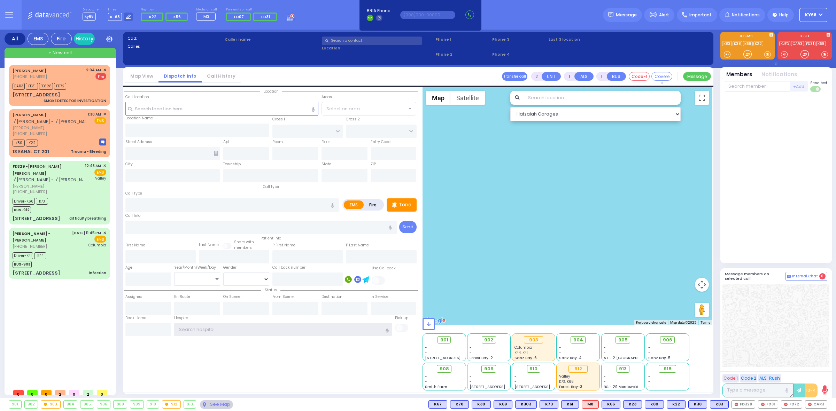
type input "ky68"
click at [775, 160] on div at bounding box center [776, 178] width 102 height 166
click at [105, 71] on span "✕" at bounding box center [104, 70] width 3 height 6
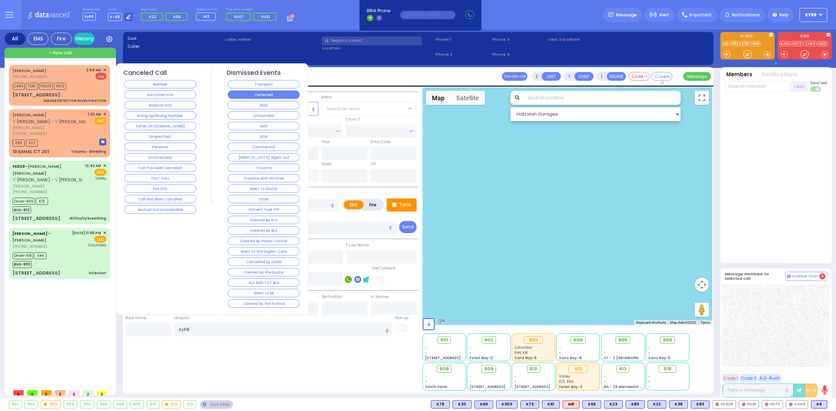
click at [265, 91] on button "Corrected" at bounding box center [264, 95] width 72 height 8
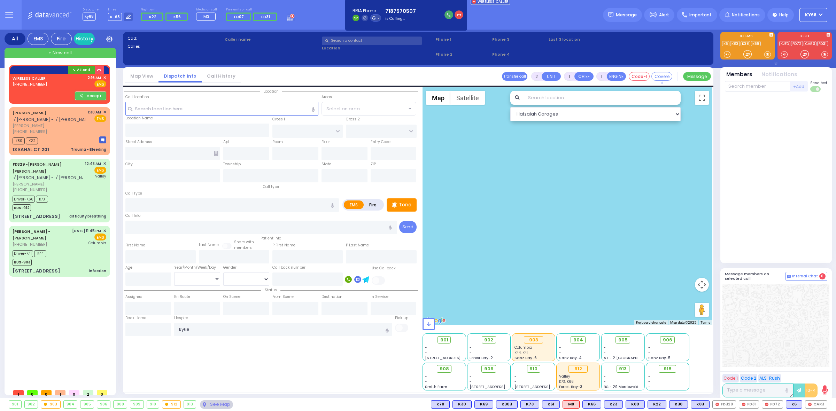
click at [447, 16] on icon "button" at bounding box center [448, 14] width 3 height 3
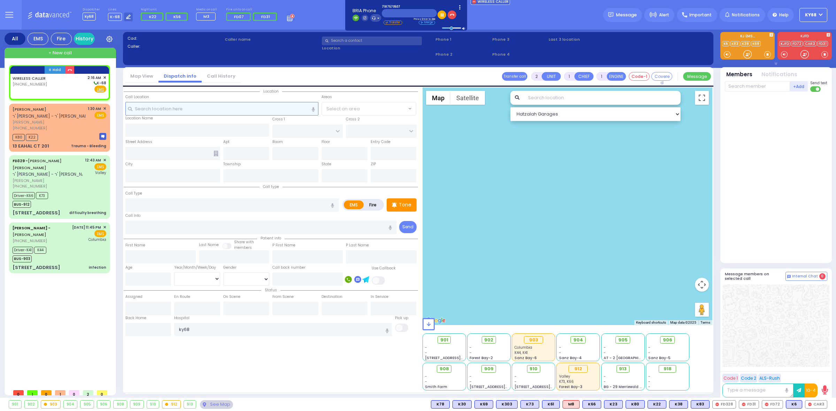
select select
radio input "true"
select select
type input "02:16"
select select "Hatzalah Garages"
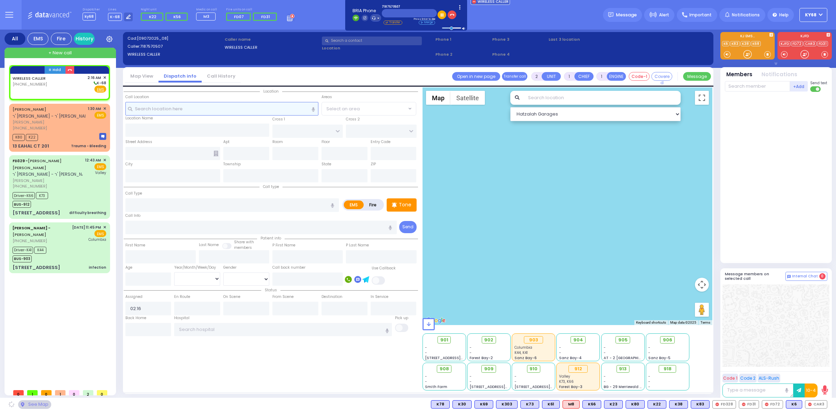
select select
radio input "true"
select select
select select "Hatzalah Garages"
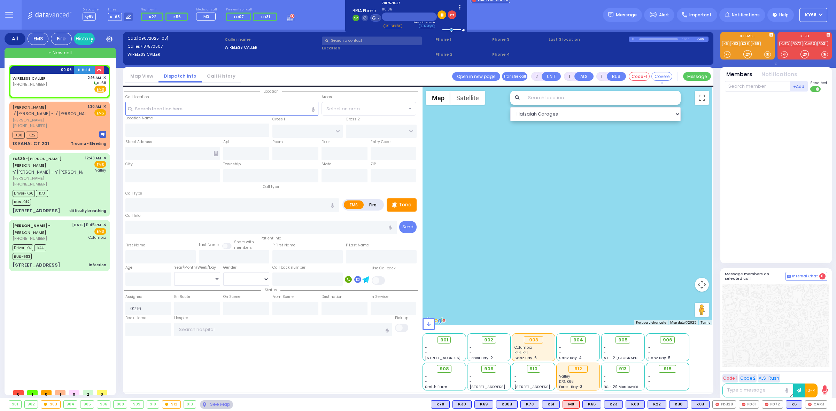
click at [368, 202] on label "Fire" at bounding box center [373, 205] width 20 height 9
radio input "true"
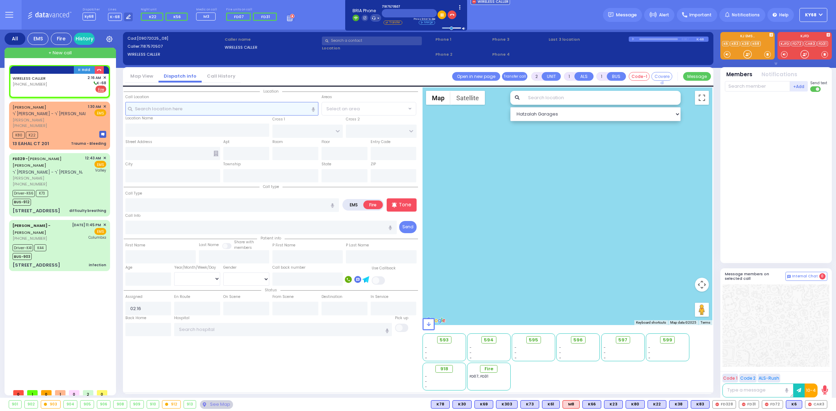
click at [169, 107] on input "text" at bounding box center [221, 108] width 193 height 13
click at [223, 78] on link "Call History" at bounding box center [221, 76] width 39 height 7
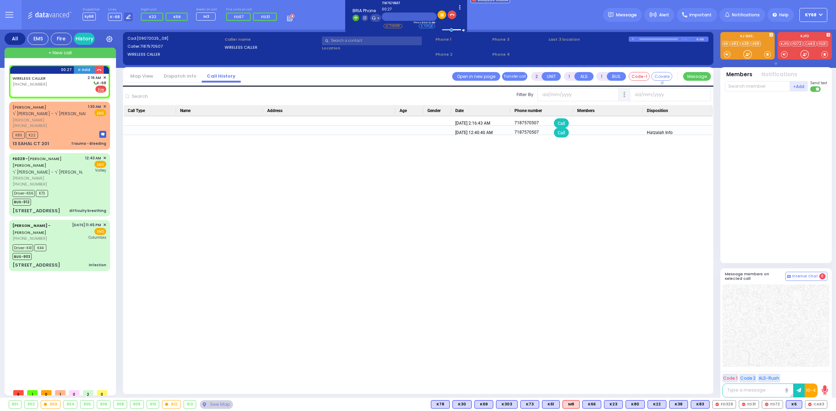
click at [180, 74] on link "Dispatch info" at bounding box center [180, 76] width 43 height 7
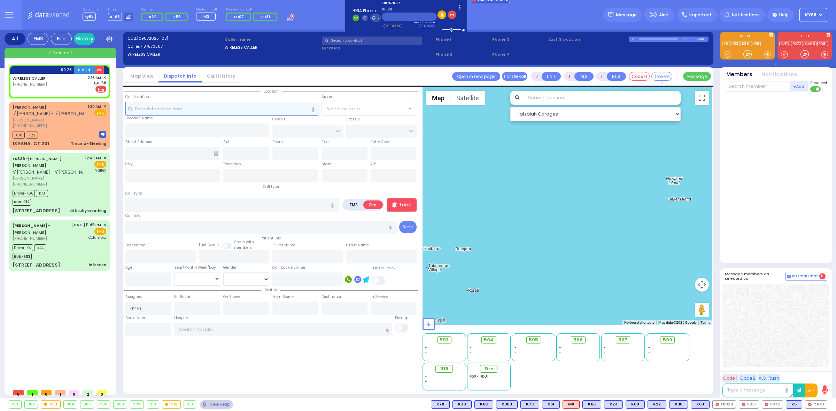
click at [182, 106] on input "text" at bounding box center [221, 108] width 193 height 13
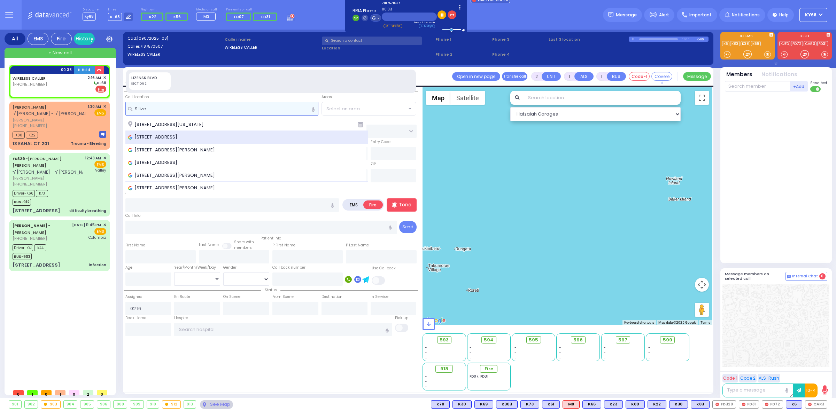
type input "9 lize"
click at [180, 137] on span "[STREET_ADDRESS]" at bounding box center [154, 137] width 52 height 7
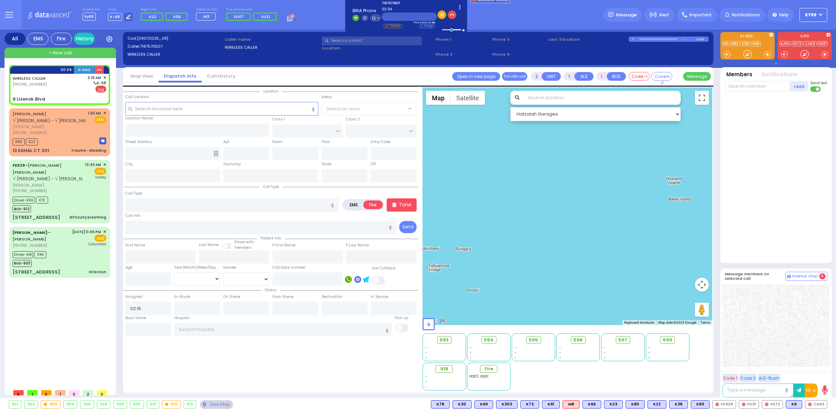
select select
radio input "true"
select select
select select "Hatzalah Garages"
type input "SCHUNNEMUNK RD"
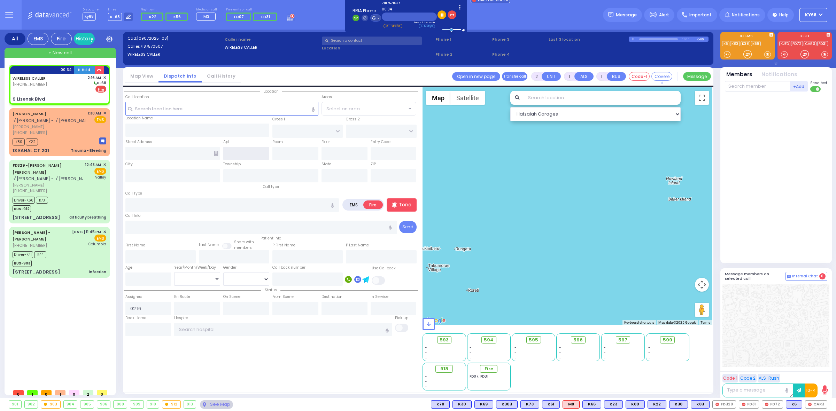
type input "9 Lizensk Blvd"
type input "Monroe"
type input "[US_STATE]"
type input "10950"
select select "[GEOGRAPHIC_DATA]"
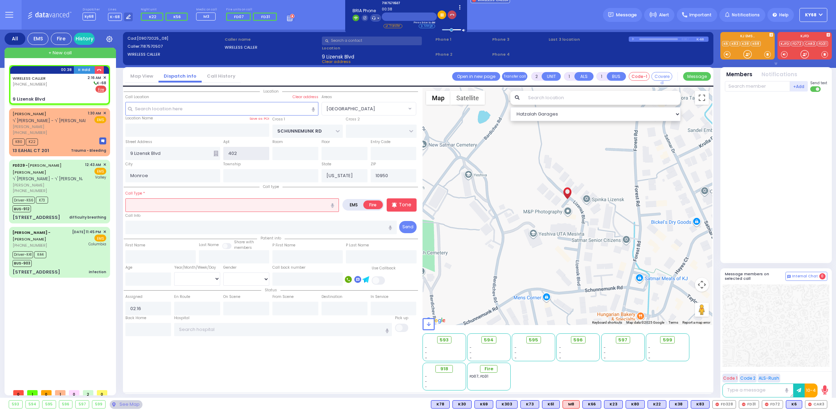
type input "402"
click at [450, 18] on button "button" at bounding box center [452, 14] width 9 height 9
select select
radio input "true"
select select
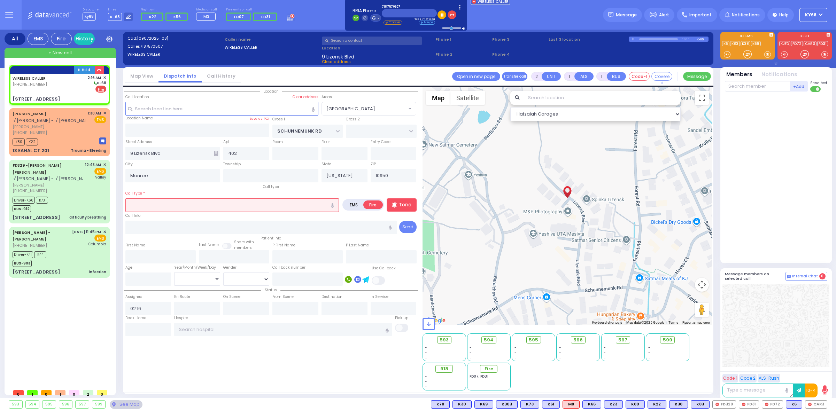
select select "Hatzalah Garages"
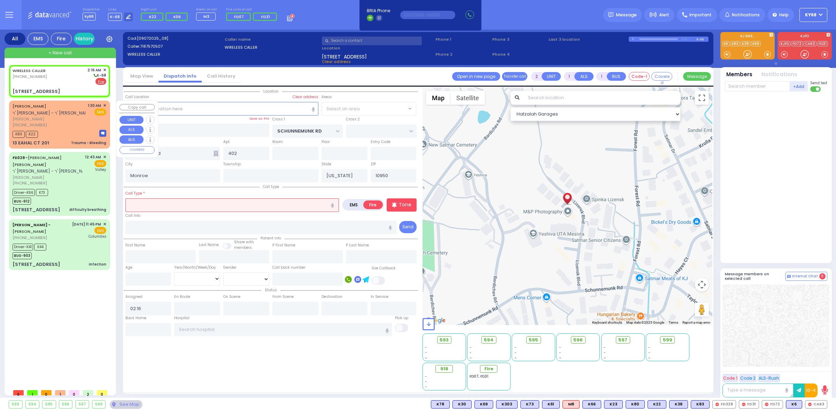
select select "[GEOGRAPHIC_DATA]"
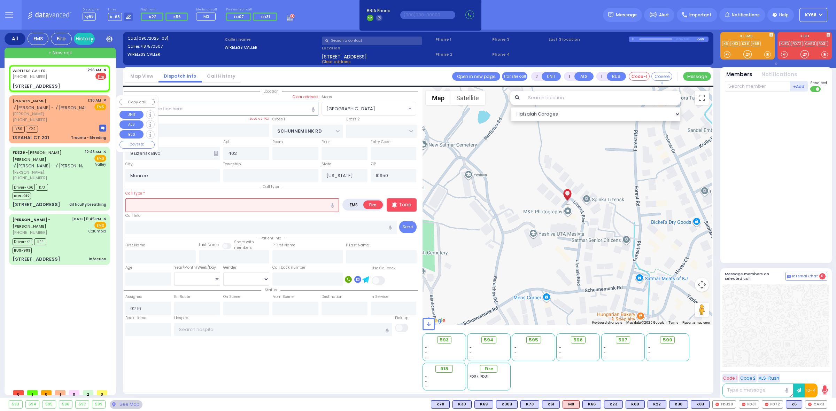
select select
radio input "true"
select select
select select "Hatzalah Garages"
select select "[GEOGRAPHIC_DATA]"
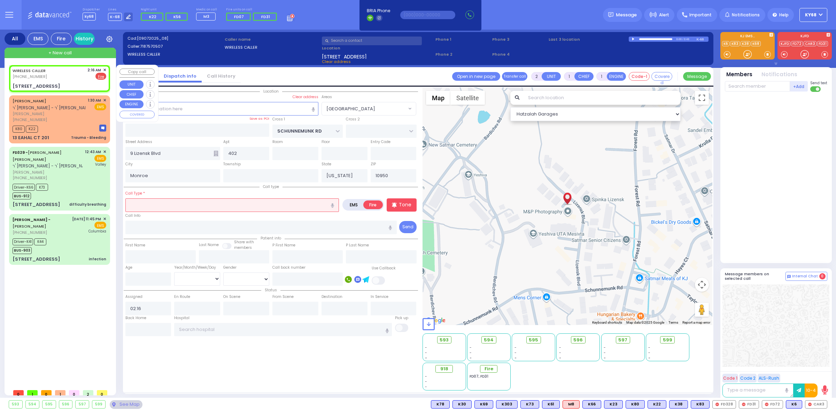
click at [25, 87] on div "[STREET_ADDRESS]" at bounding box center [37, 86] width 48 height 7
select select
radio input "true"
select select
select select "Hatzalah Garages"
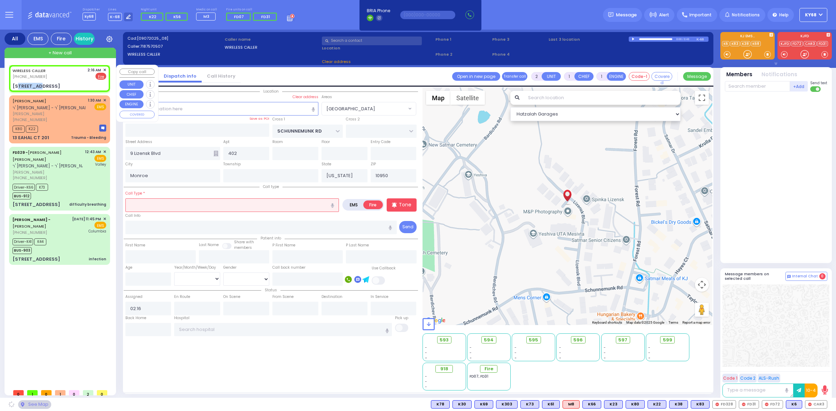
click at [25, 87] on div "[STREET_ADDRESS]" at bounding box center [37, 86] width 48 height 7
radio input "true"
select select
click at [25, 87] on div "[STREET_ADDRESS]" at bounding box center [37, 86] width 48 height 7
select select
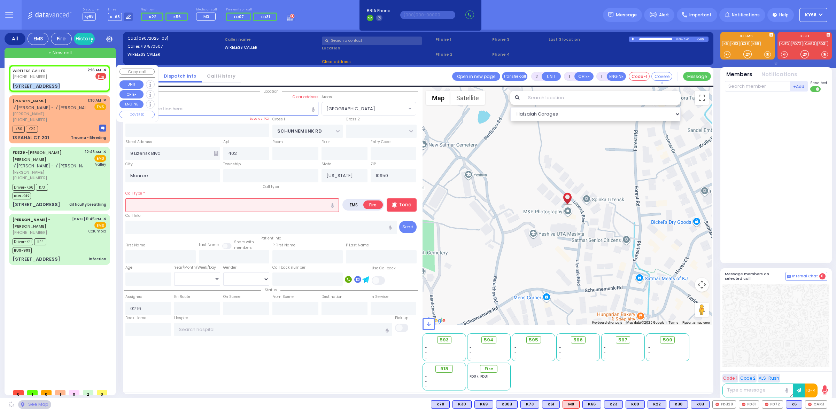
select select "Hatzalah Garages"
radio input "true"
select select
select select "Hatzalah Garages"
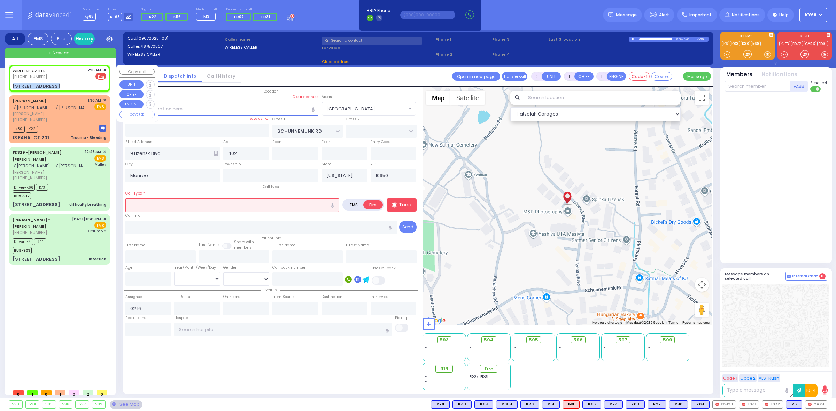
copy div "[STREET_ADDRESS]"
select select "[GEOGRAPHIC_DATA]"
click at [240, 206] on input "text" at bounding box center [232, 205] width 214 height 13
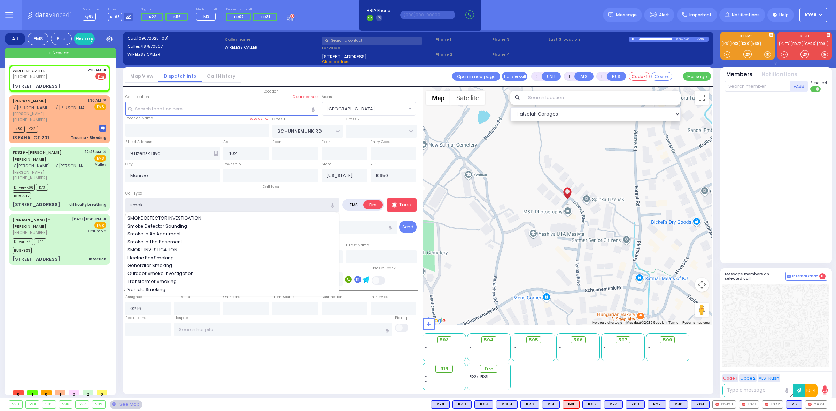
type input "SMOKE DETECTOR INVESTIGATION"
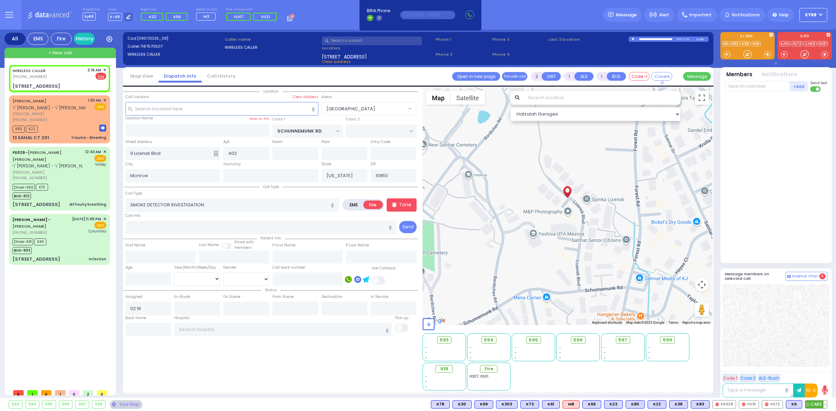
click at [814, 405] on span "CAR3" at bounding box center [816, 405] width 22 height 8
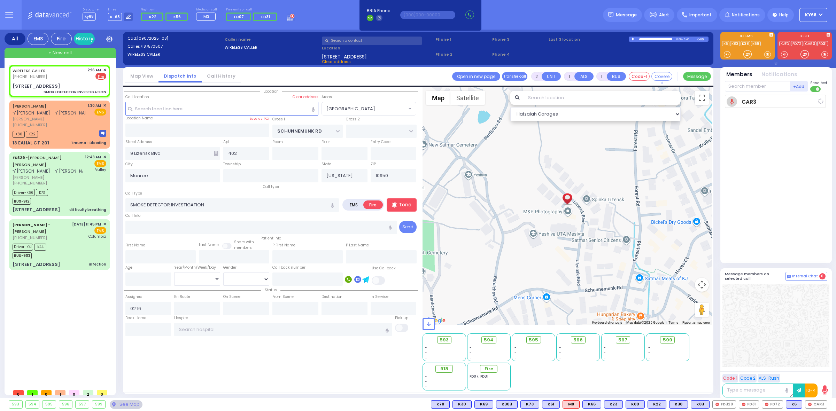
select select
radio input "true"
select select
type input "02:18"
select select "Hatzalah Garages"
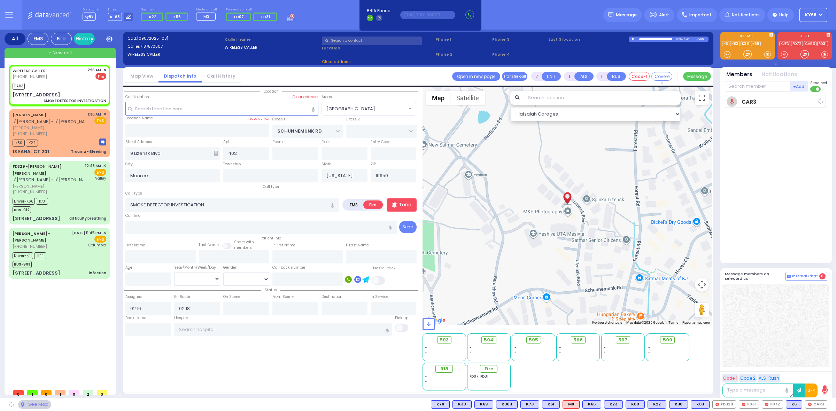
select select
radio input "true"
select select
select select "Hatzalah Garages"
select select
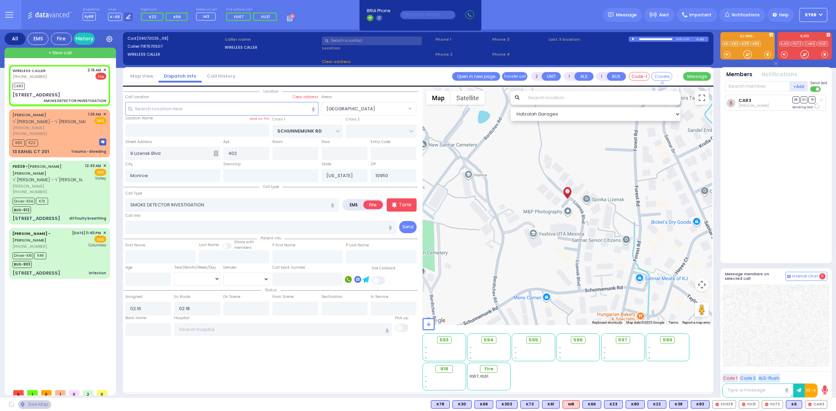
radio input "true"
select select
select select "Hatzalah Garages"
select select "[GEOGRAPHIC_DATA]"
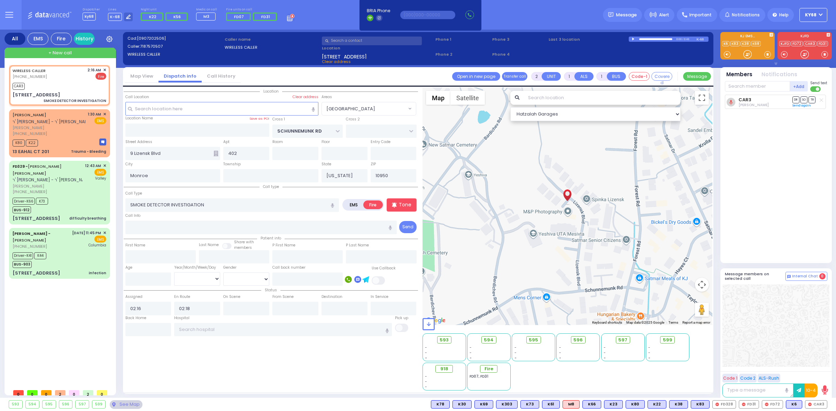
select select
radio input "true"
select select
select select "Hatzalah Garages"
select select "[GEOGRAPHIC_DATA]"
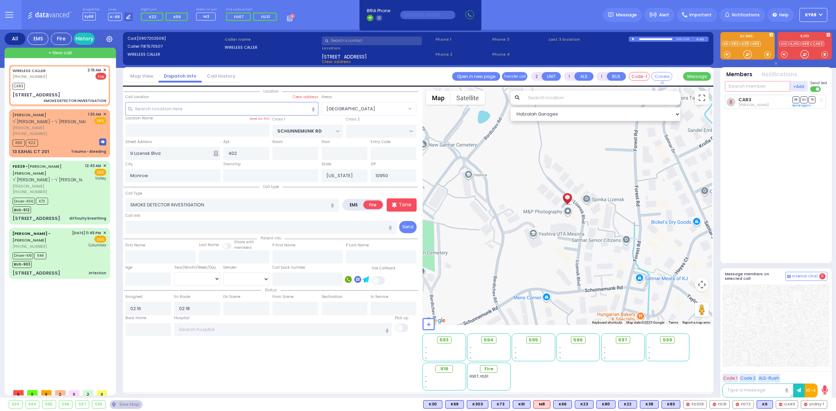
click at [762, 88] on input "text" at bounding box center [757, 86] width 65 height 10
type input "59"
click at [768, 100] on div "Utility 1 Fly Fire 59" at bounding box center [776, 101] width 99 height 12
select select
radio input "true"
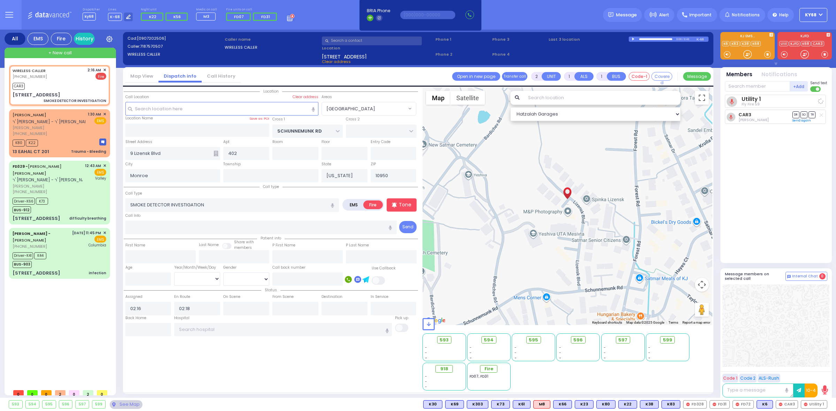
select select
select select "Hatzalah Garages"
select select "[GEOGRAPHIC_DATA]"
click at [787, 403] on span "FD328" at bounding box center [786, 405] width 23 height 8
select select
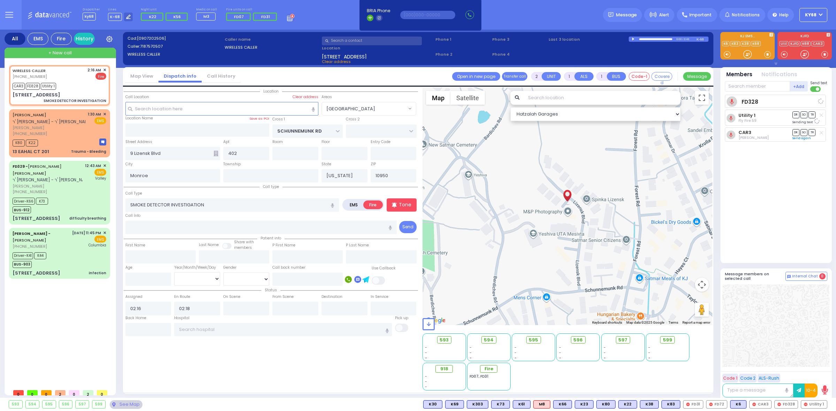
radio input "true"
select select
select select "Hatzalah Garages"
select select "[GEOGRAPHIC_DATA]"
click at [802, 218] on div "FD328 [PERSON_NAME] DR SO TR Sending text DR SO" at bounding box center [777, 176] width 104 height 163
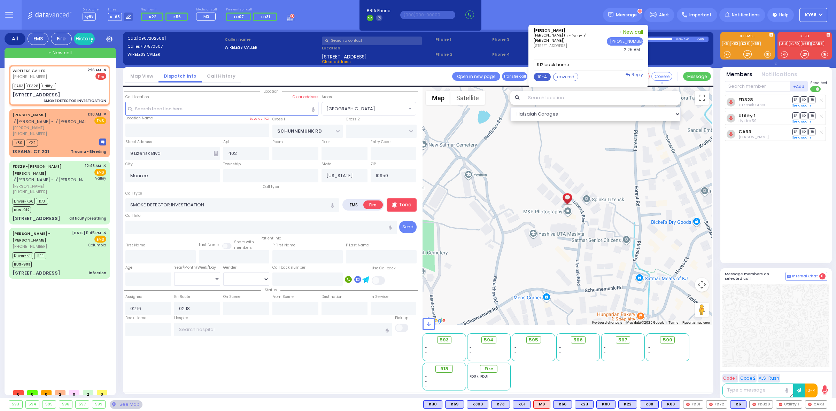
click at [549, 75] on button "10-4" at bounding box center [542, 77] width 17 height 8
type textarea "10-4 thank you"
click at [633, 134] on button "Send" at bounding box center [632, 134] width 20 height 9
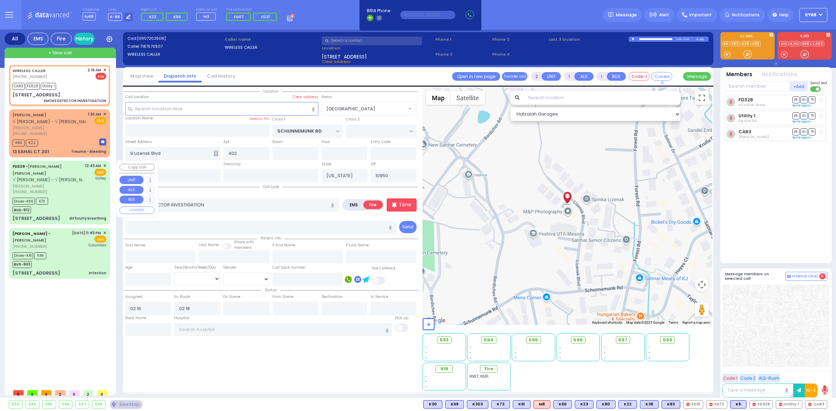
click at [103, 164] on span "✕" at bounding box center [104, 166] width 3 height 6
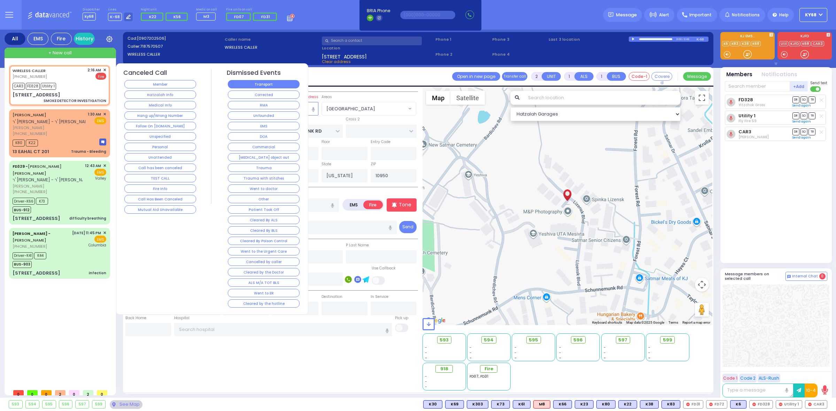
click at [271, 86] on button "Transport" at bounding box center [264, 84] width 72 height 8
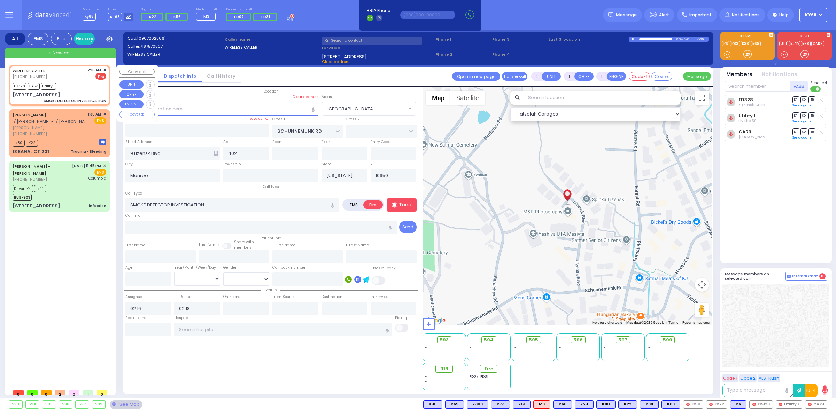
click at [103, 70] on span "✕" at bounding box center [104, 70] width 3 height 6
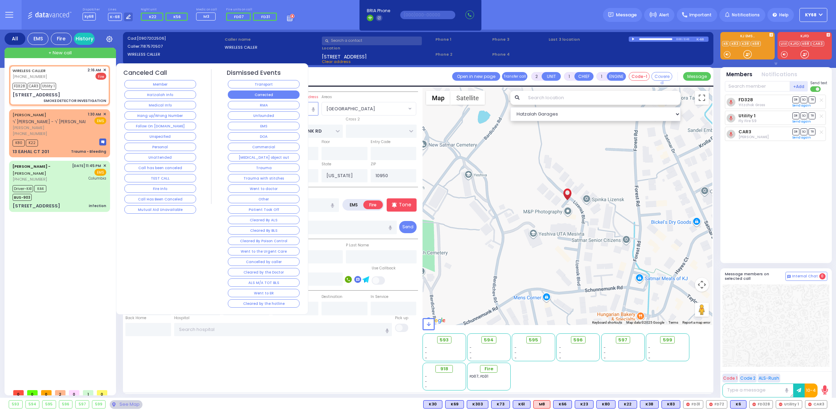
click at [263, 96] on button "Corrected" at bounding box center [264, 95] width 72 height 8
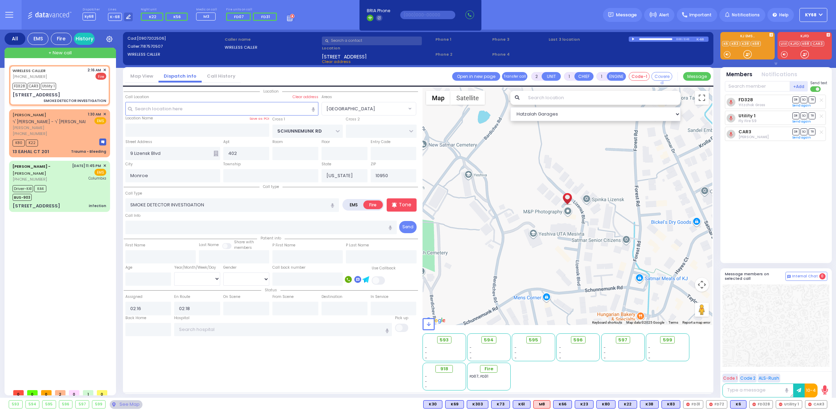
select select
radio input "true"
select select
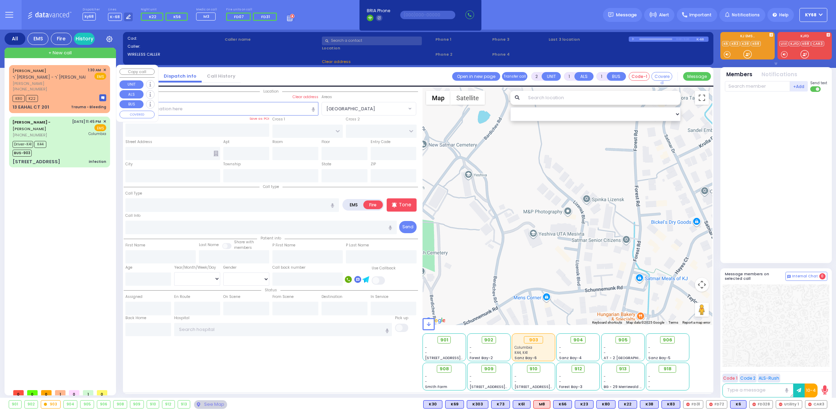
click at [105, 70] on span "✕" at bounding box center [104, 70] width 3 height 6
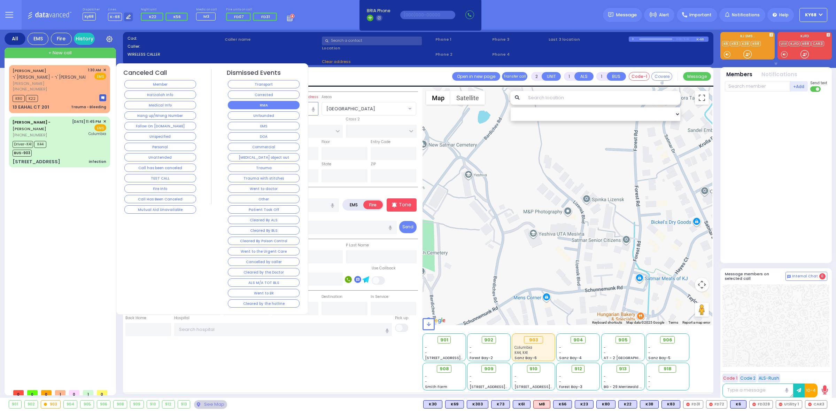
click at [269, 109] on button "RMA" at bounding box center [264, 105] width 72 height 8
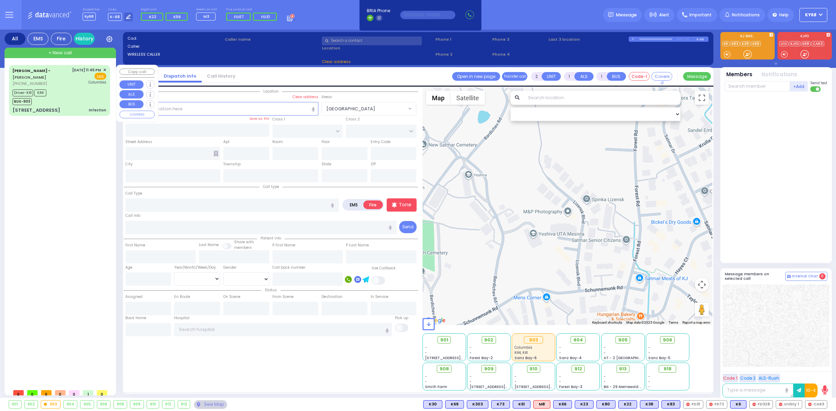
click at [67, 77] on div "[PERSON_NAME] - [PERSON_NAME]" at bounding box center [41, 74] width 57 height 14
type input "6"
select select
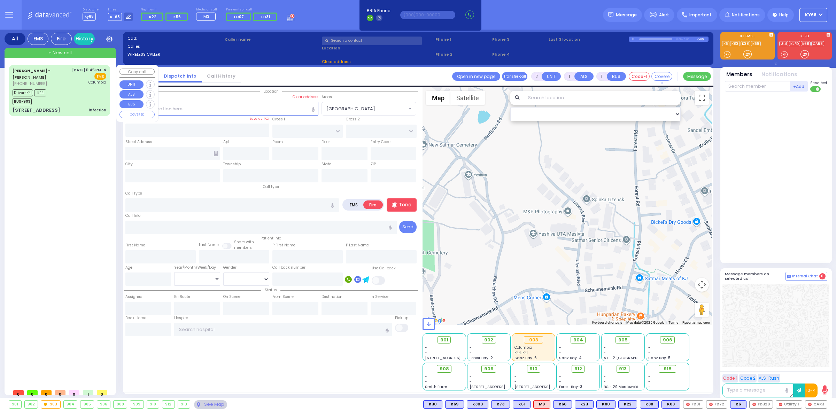
type input "infection"
radio input "true"
type input "[PERSON_NAME]"
type input "Gluck"
type input "2"
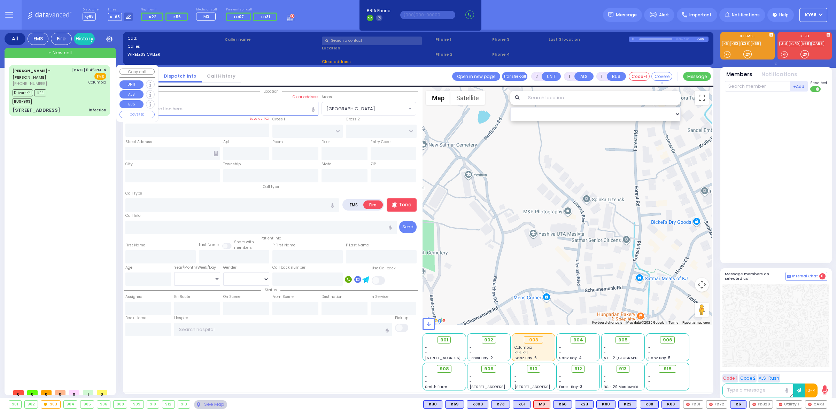
select select "Year"
select select "[DEMOGRAPHIC_DATA]"
type input "23:45"
type input "23:49"
type input "23:50"
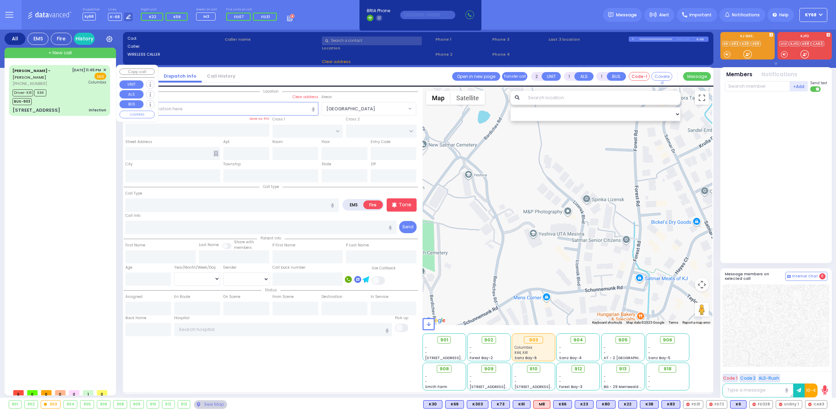
type input "01:03"
type input "01:08"
type input "01:18"
type input "[US_STATE][GEOGRAPHIC_DATA]- [GEOGRAPHIC_DATA]"
select select "Hatzalah Garages"
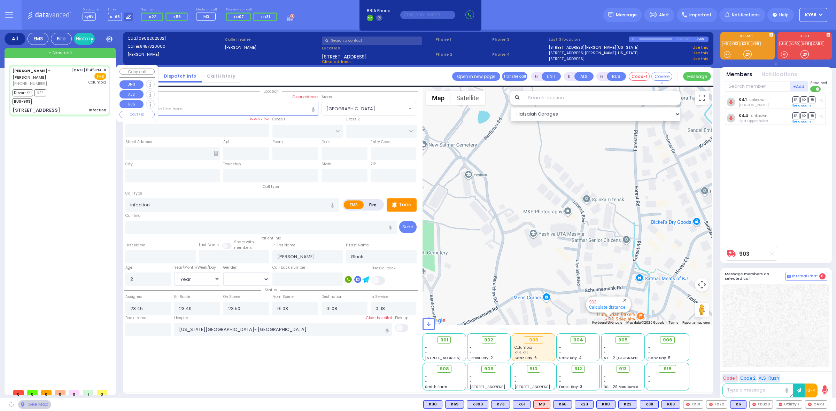
type input "3 Hamaspik Way"
type input "011"
type input "Kiryas Joel"
type input "New York"
type input "10950"
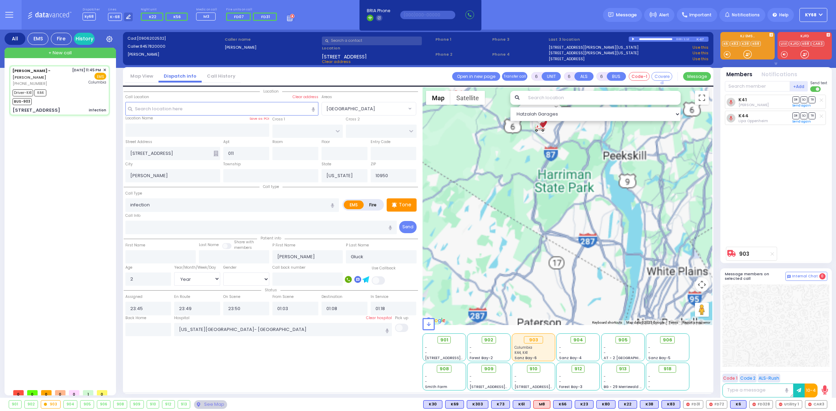
drag, startPoint x: 549, startPoint y: 151, endPoint x: 586, endPoint y: 245, distance: 101.1
click at [586, 244] on div "903 Calculate distance" at bounding box center [568, 206] width 290 height 238
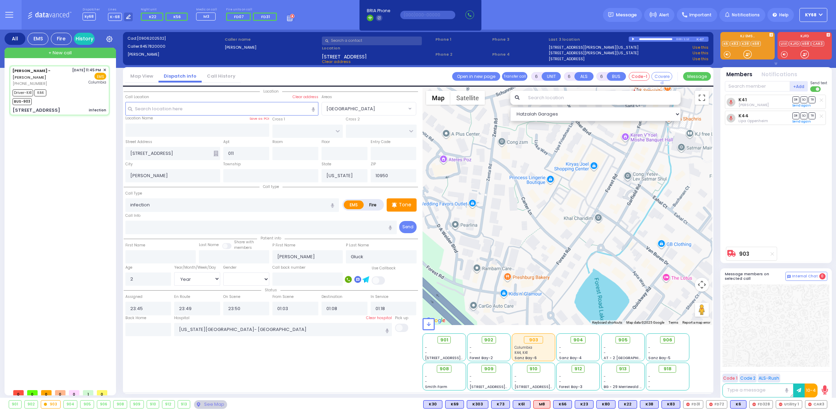
drag, startPoint x: 601, startPoint y: 194, endPoint x: 589, endPoint y: 257, distance: 64.4
click at [589, 257] on div "903 Calculate distance" at bounding box center [568, 206] width 290 height 238
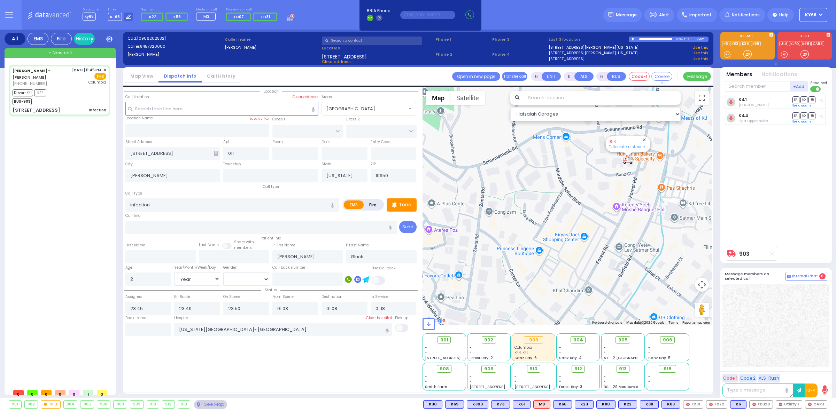
drag, startPoint x: 612, startPoint y: 215, endPoint x: 592, endPoint y: 261, distance: 50.2
click at [592, 261] on div "903 Calculate distance" at bounding box center [568, 206] width 290 height 238
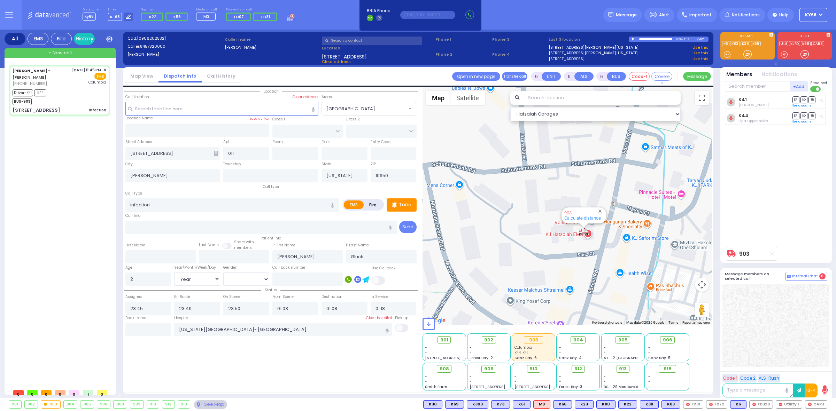
click at [758, 203] on div "K41 Hershey Szabovitz DR SO TR Sending text K44" at bounding box center [777, 169] width 104 height 149
click at [58, 58] on div "+ New call" at bounding box center [60, 53] width 111 height 10
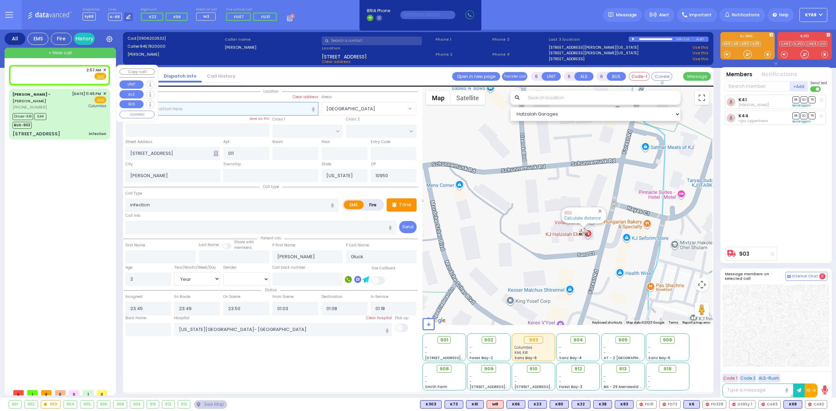
type input "2"
type input "1"
select select
radio input "true"
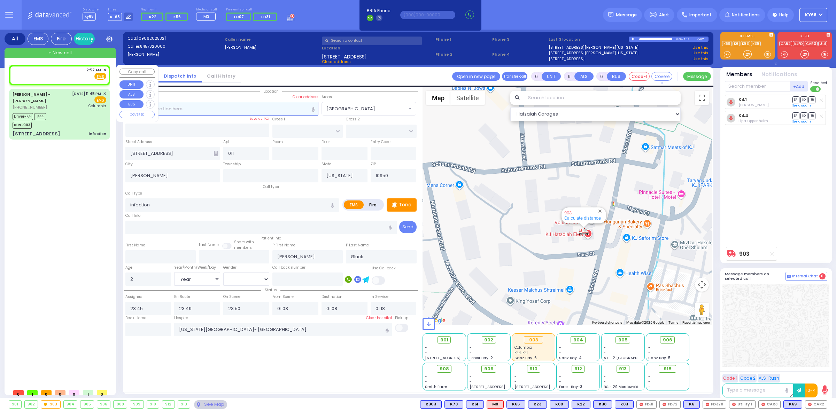
select select
type input "02:57"
select select
radio input "true"
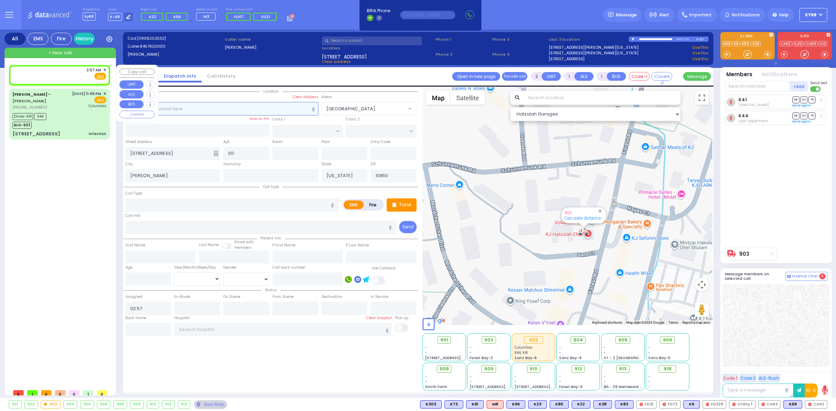
select select
select select "Hatzalah Garages"
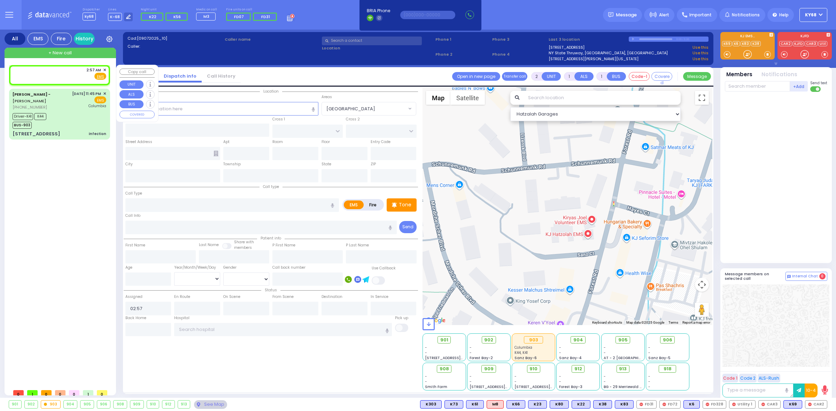
click at [105, 70] on span "✕" at bounding box center [104, 70] width 3 height 6
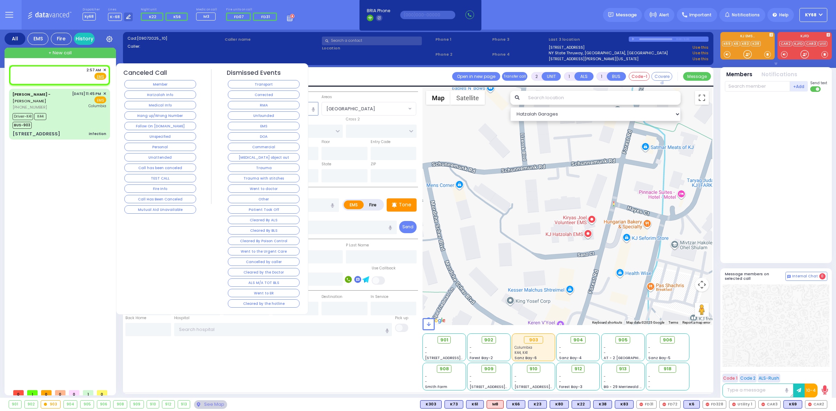
click at [323, 19] on div "Dispatcher ky68 shift has started. Are you ? Lines K-68" at bounding box center [418, 15] width 836 height 30
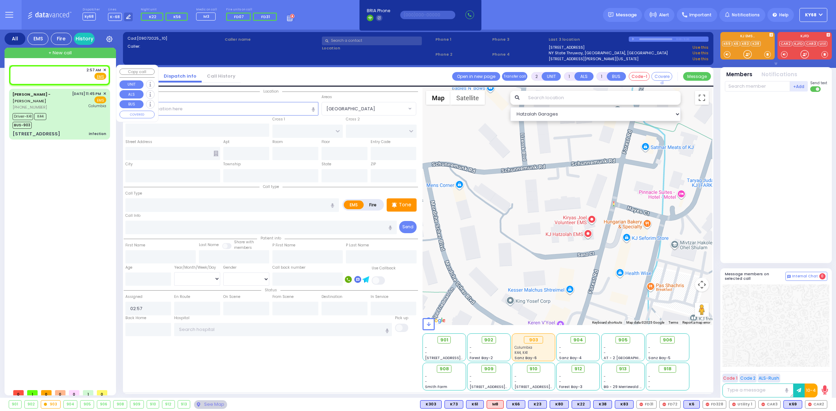
click at [103, 69] on span "✕" at bounding box center [104, 70] width 3 height 6
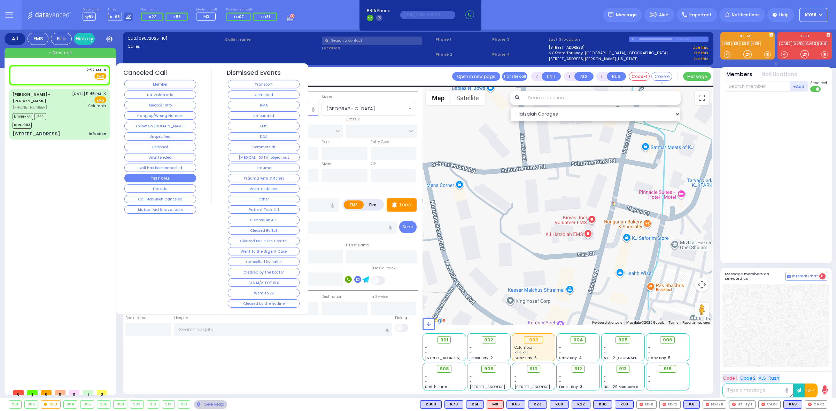
click at [160, 178] on button "TEST CALL" at bounding box center [160, 178] width 72 height 8
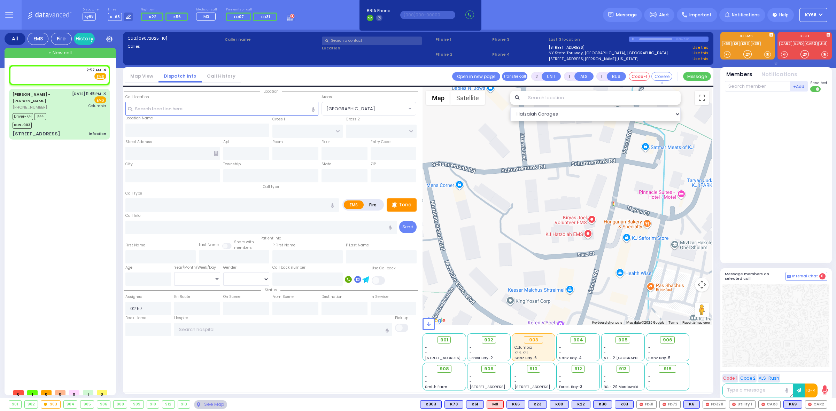
select select
radio input "true"
select select
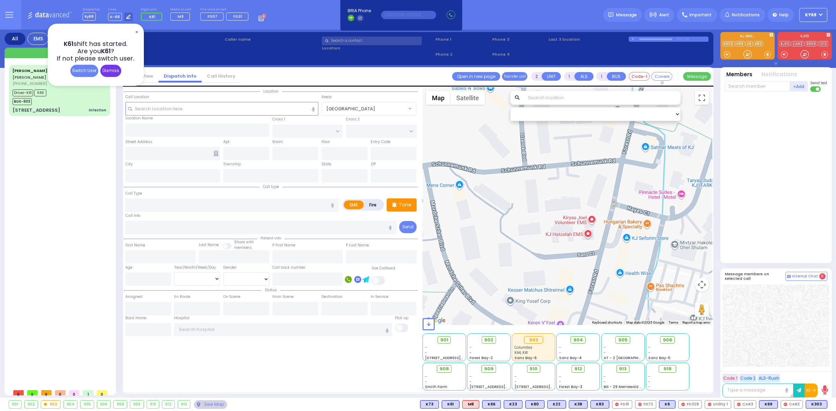
click at [110, 70] on div "Dismiss" at bounding box center [110, 71] width 21 height 12
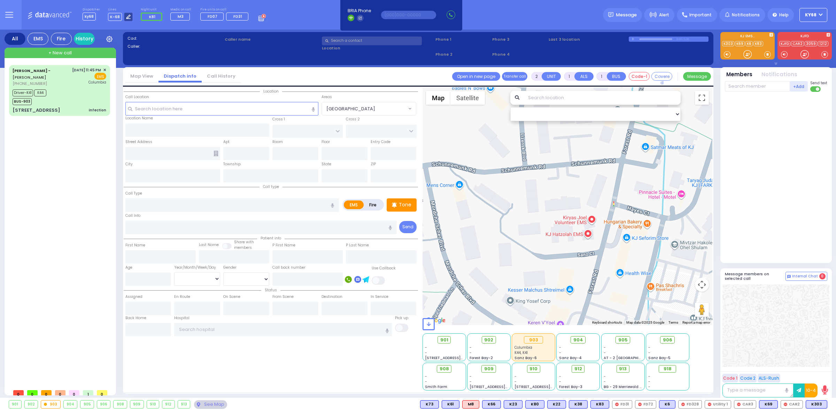
click at [126, 17] on icon at bounding box center [128, 17] width 5 height 5
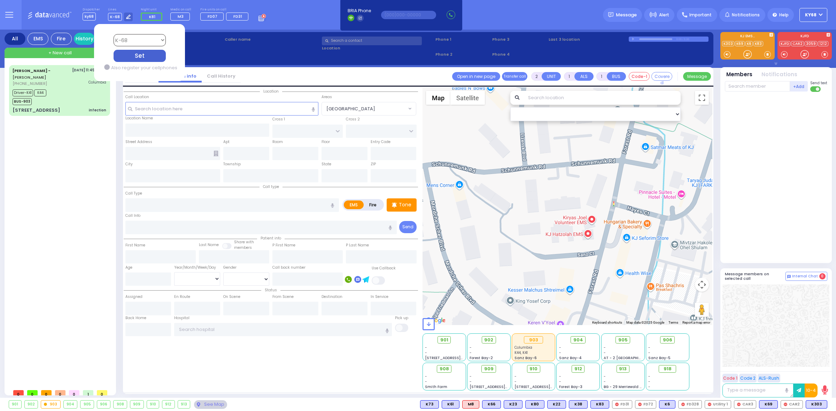
click at [139, 37] on select "Bay K-14 K-16 K-18 K-40 K-6 K-61 K-63 K-67 K-72 Medic 7 K-68 K-48 D-801 D-802 D…" at bounding box center [139, 40] width 52 height 12
select select "7"
click at [113, 34] on select "Bay K-14 K-16 K-18 K-40 K-6 K-61 K-63 K-67 K-72 Medic 7 K-68 K-48 D-801 D-802 D…" at bounding box center [139, 40] width 52 height 12
click at [143, 53] on div "Set" at bounding box center [139, 56] width 52 height 12
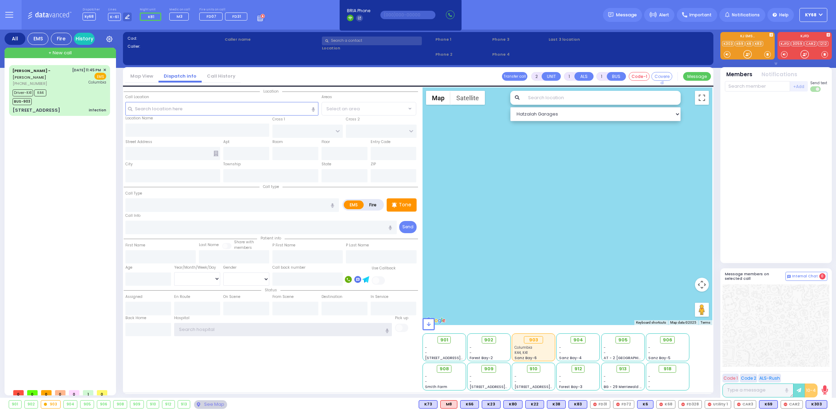
type input "ky68"
click at [735, 195] on div at bounding box center [776, 178] width 102 height 166
